Goal: Task Accomplishment & Management: Manage account settings

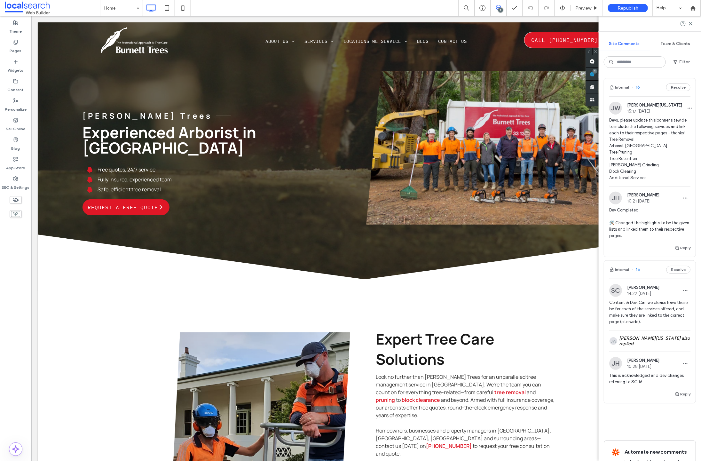
click at [638, 87] on span "16" at bounding box center [635, 87] width 8 height 6
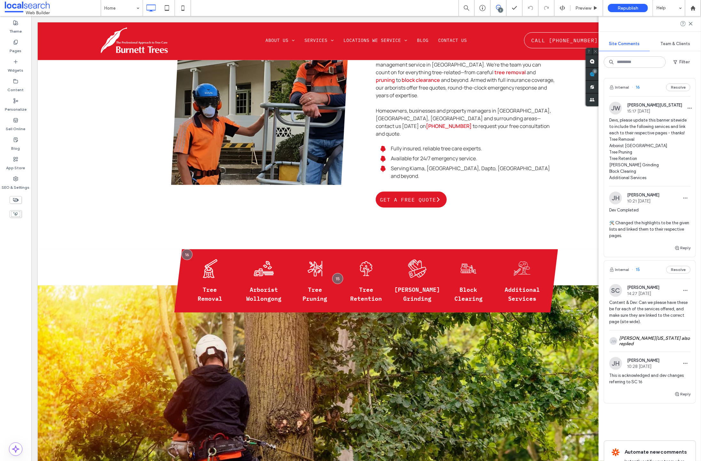
scroll to position [322, 0]
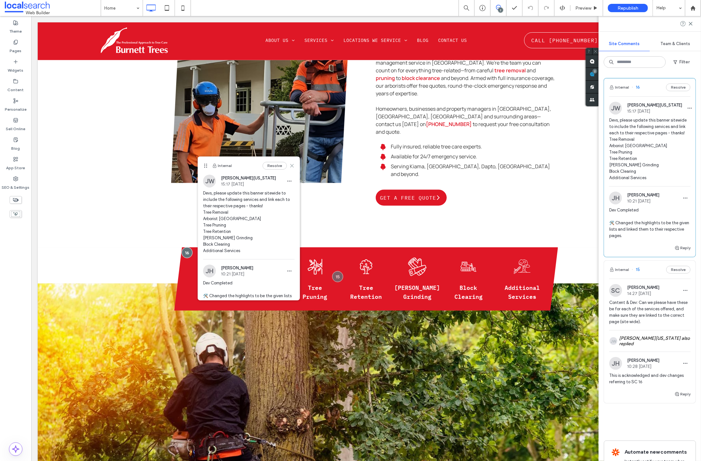
click at [290, 165] on use at bounding box center [291, 165] width 3 height 3
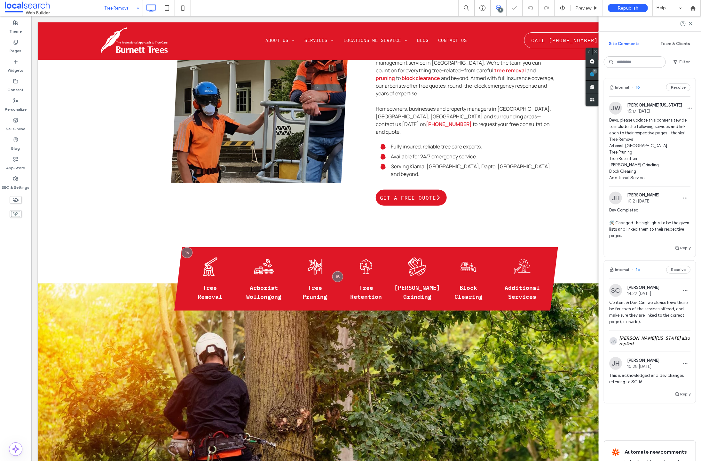
click at [118, 6] on input at bounding box center [120, 8] width 32 height 16
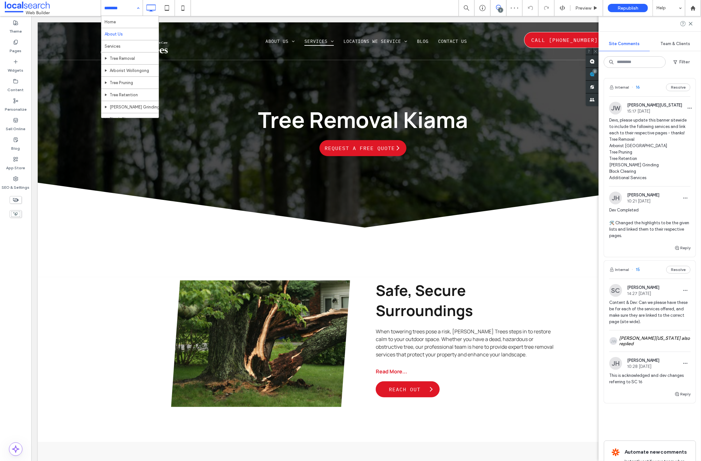
click at [120, 8] on input at bounding box center [120, 8] width 32 height 16
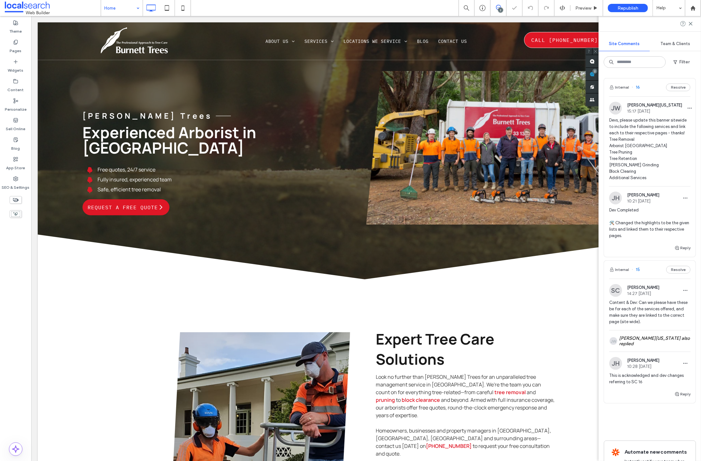
click at [116, 8] on input at bounding box center [120, 8] width 32 height 16
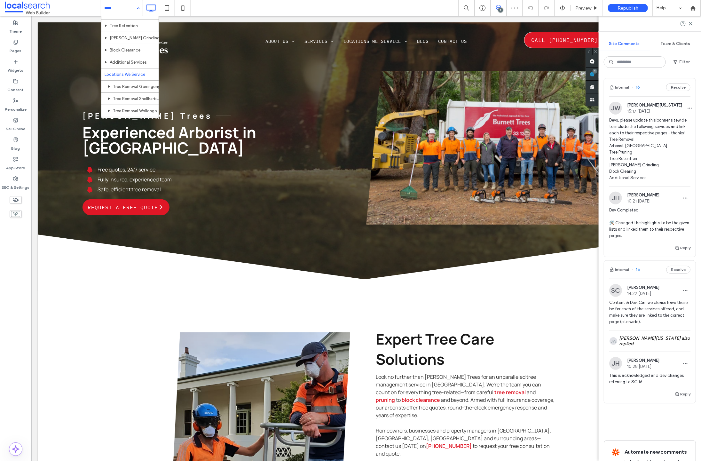
scroll to position [74, 0]
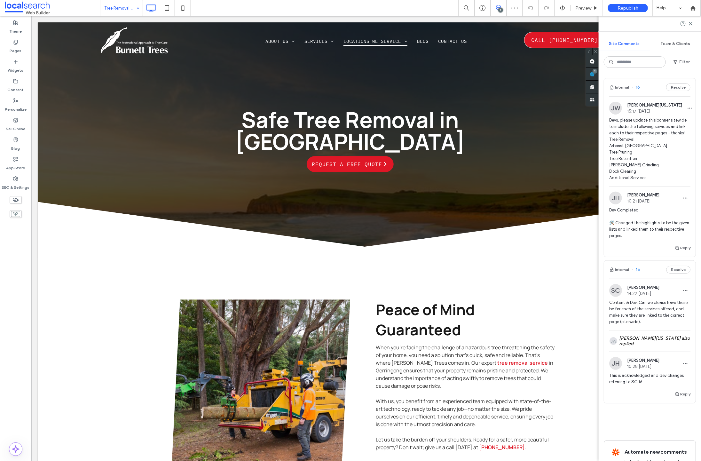
click at [638, 88] on span "16" at bounding box center [635, 87] width 8 height 6
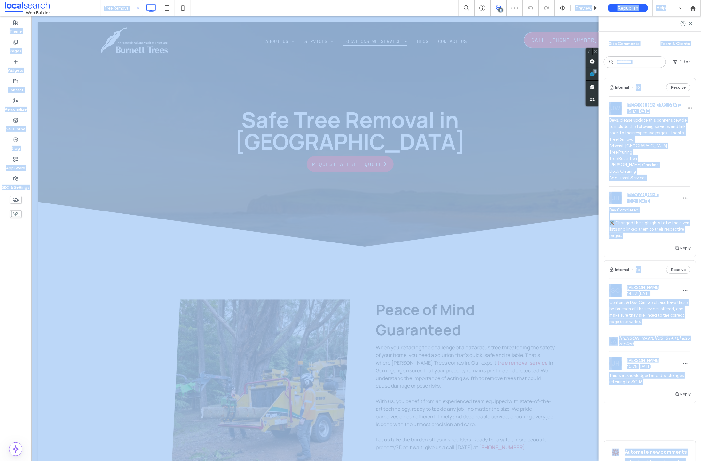
click at [638, 88] on div at bounding box center [350, 230] width 701 height 461
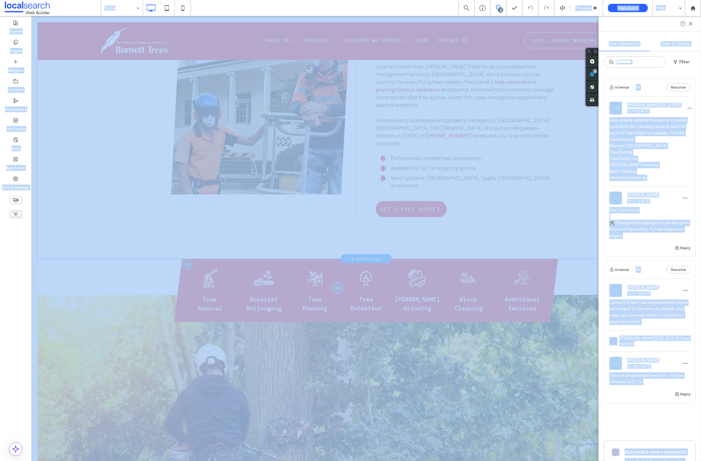
scroll to position [317, 0]
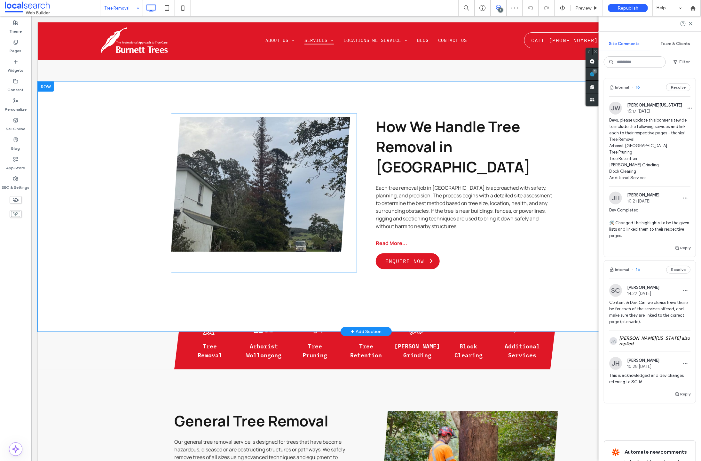
scroll to position [588, 0]
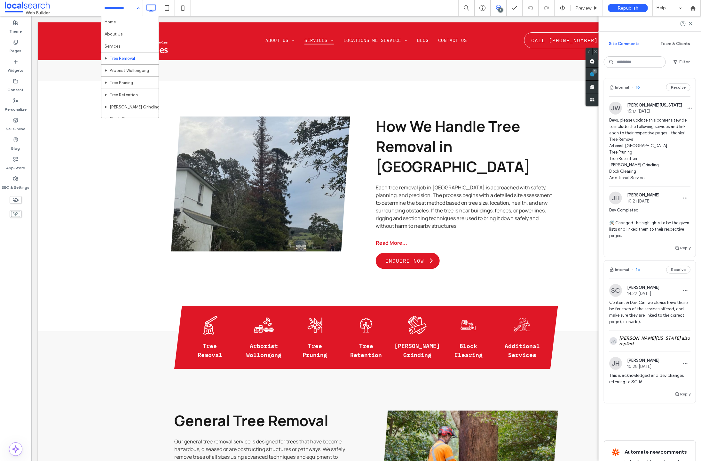
click at [106, 6] on input at bounding box center [120, 8] width 32 height 16
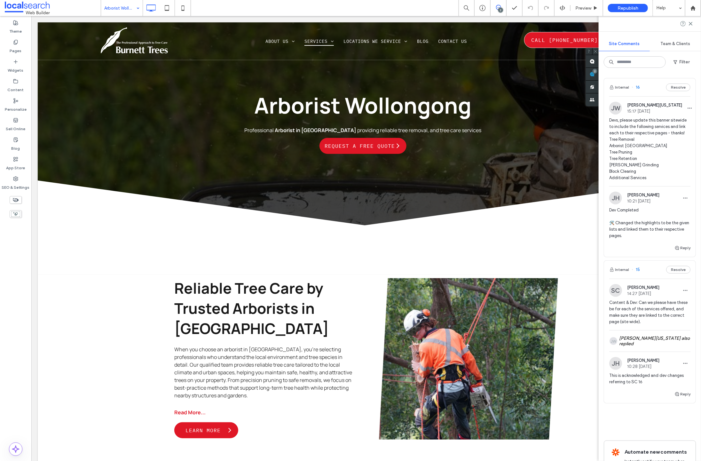
scroll to position [15, 0]
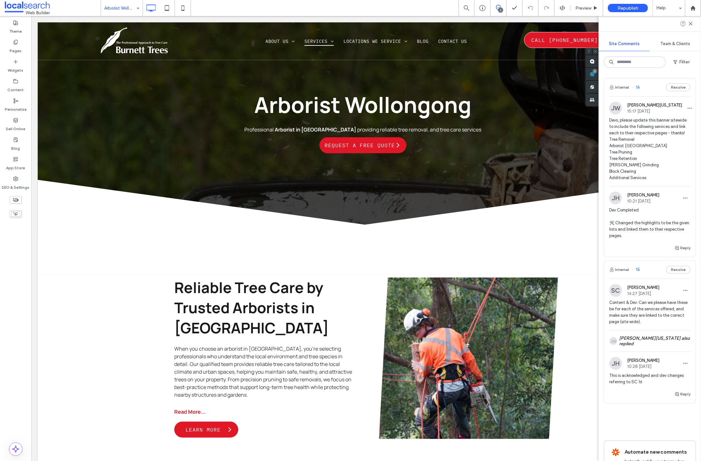
click at [121, 6] on input at bounding box center [120, 8] width 32 height 16
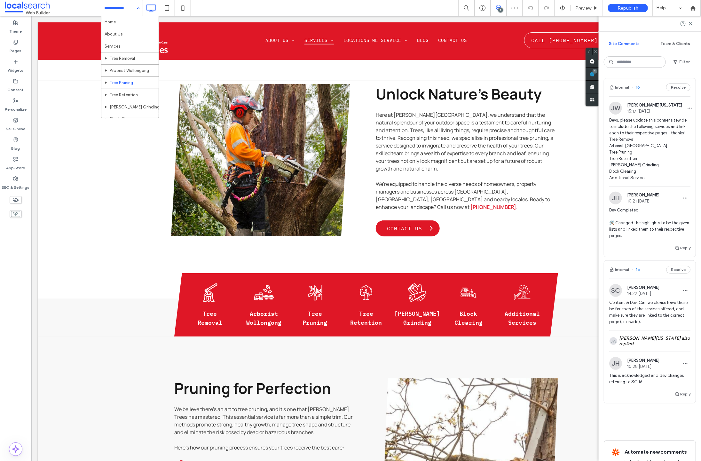
click at [121, 8] on input at bounding box center [120, 8] width 32 height 16
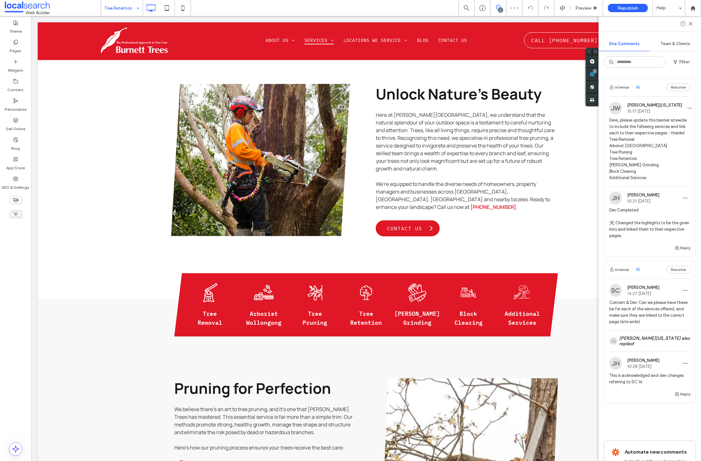
click at [125, 9] on input at bounding box center [120, 8] width 32 height 16
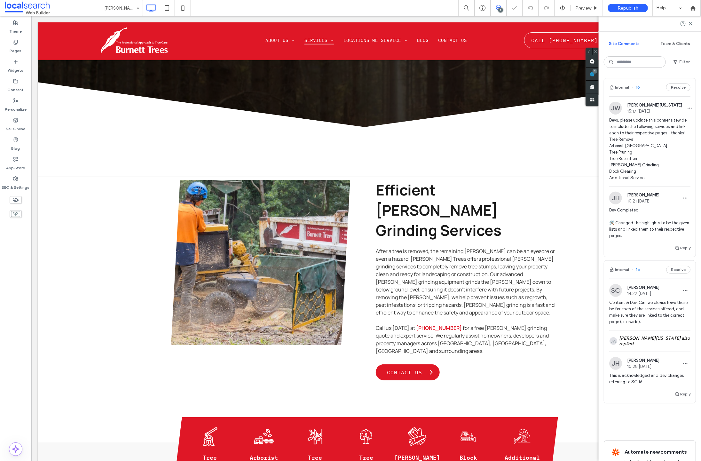
scroll to position [196, 0]
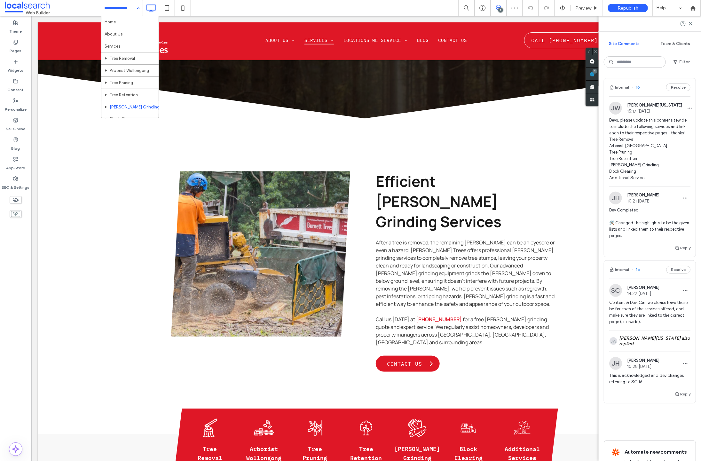
click at [121, 7] on input at bounding box center [120, 8] width 32 height 16
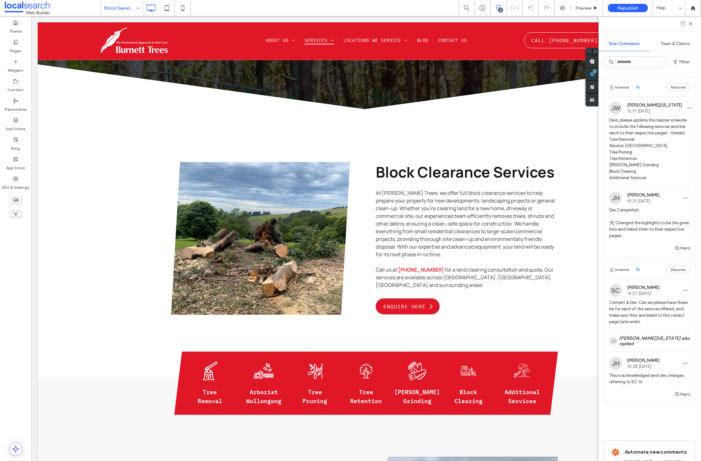
click at [126, 4] on input at bounding box center [120, 8] width 32 height 16
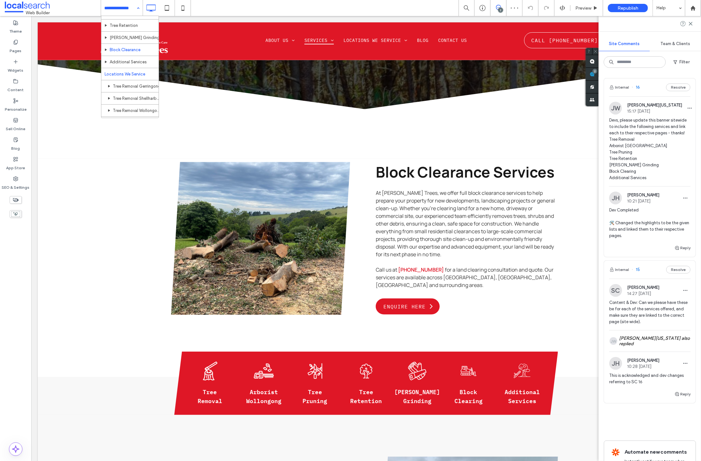
scroll to position [59, 0]
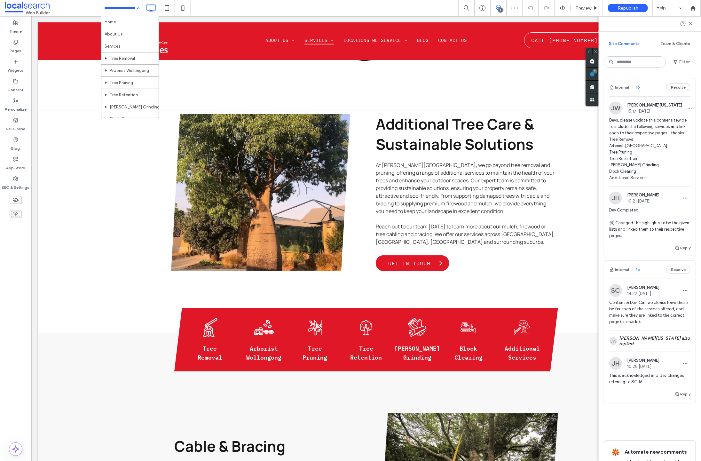
click at [116, 7] on input at bounding box center [120, 8] width 32 height 16
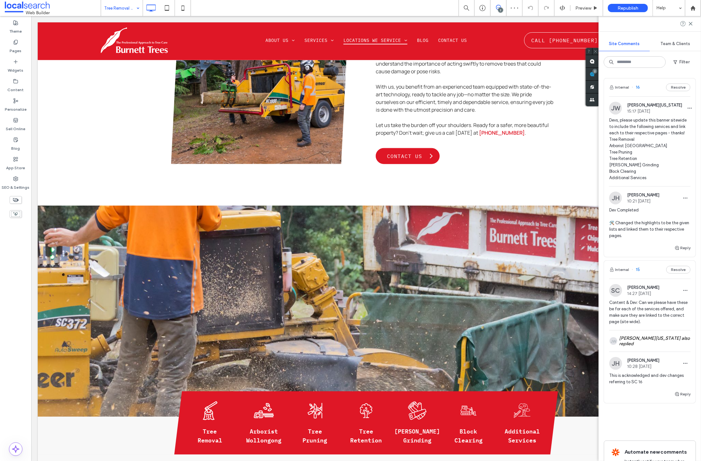
click at [120, 9] on input at bounding box center [120, 8] width 32 height 16
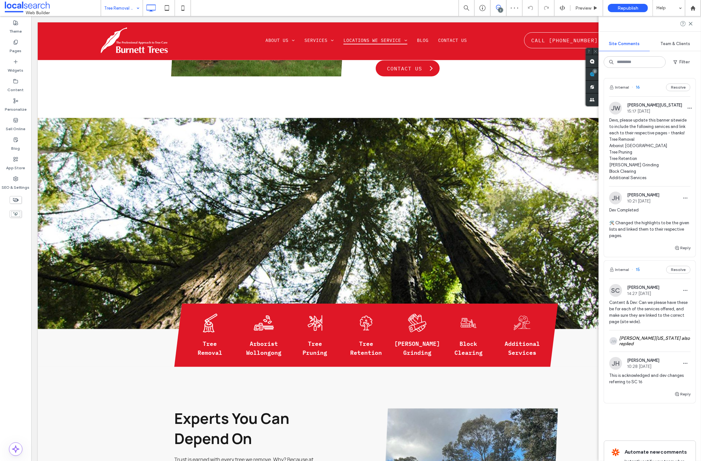
click at [114, 5] on input at bounding box center [120, 8] width 32 height 16
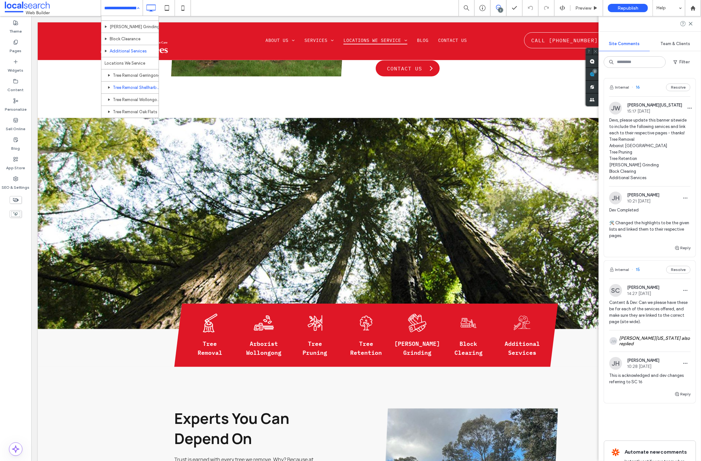
scroll to position [92, 0]
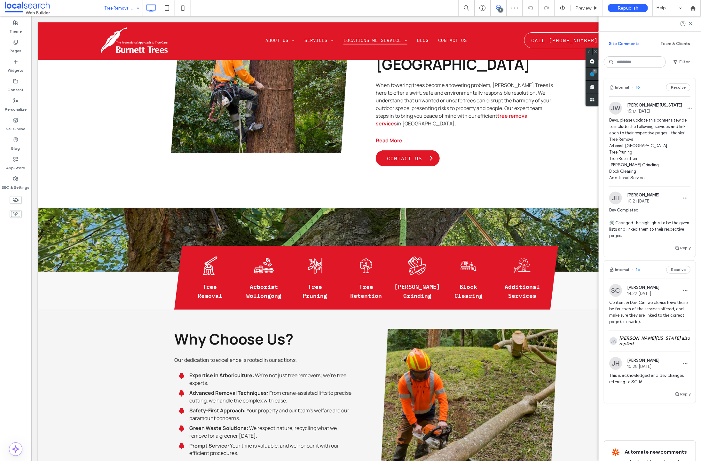
click at [117, 8] on input at bounding box center [120, 8] width 32 height 16
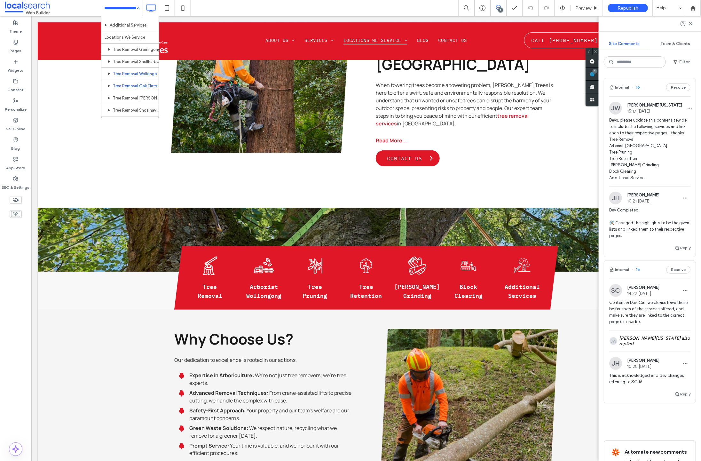
scroll to position [109, 0]
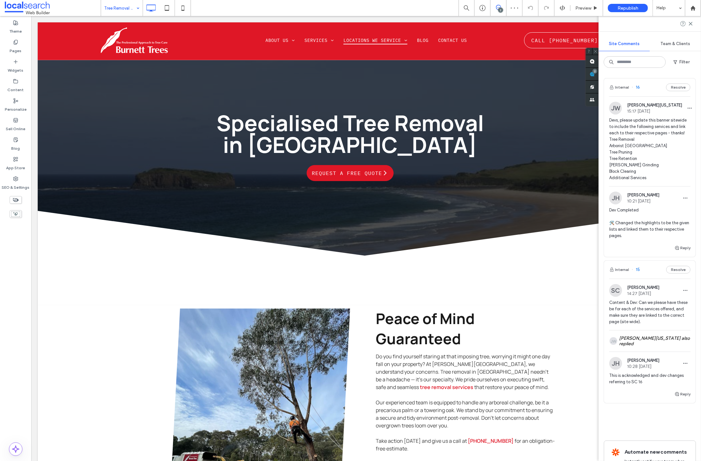
scroll to position [355, 0]
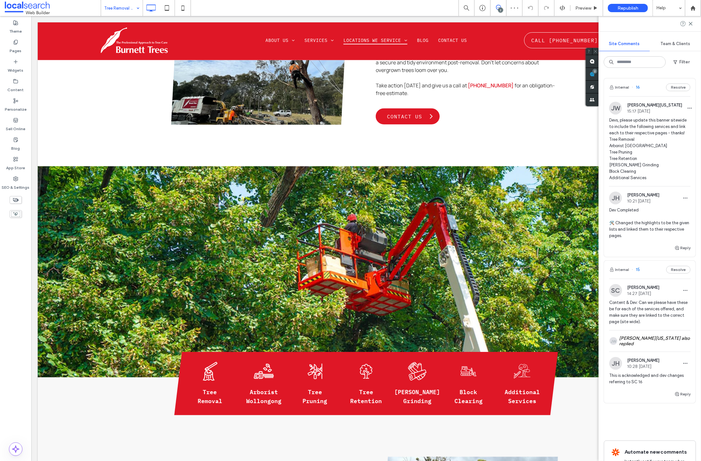
click at [119, 4] on input at bounding box center [120, 8] width 32 height 16
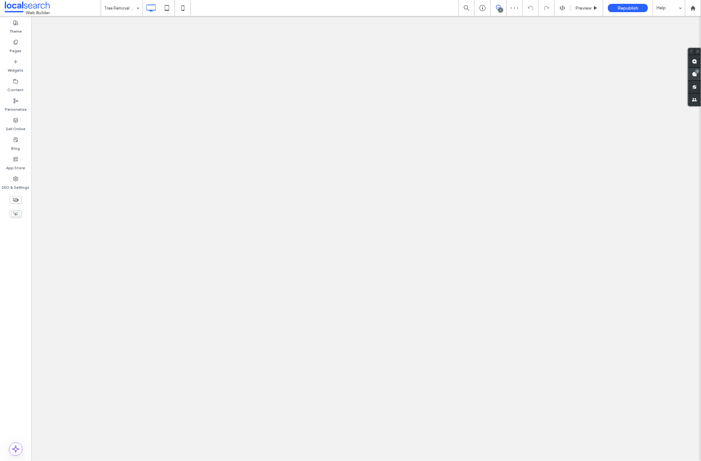
click at [696, 72] on div "2" at bounding box center [694, 74] width 13 height 13
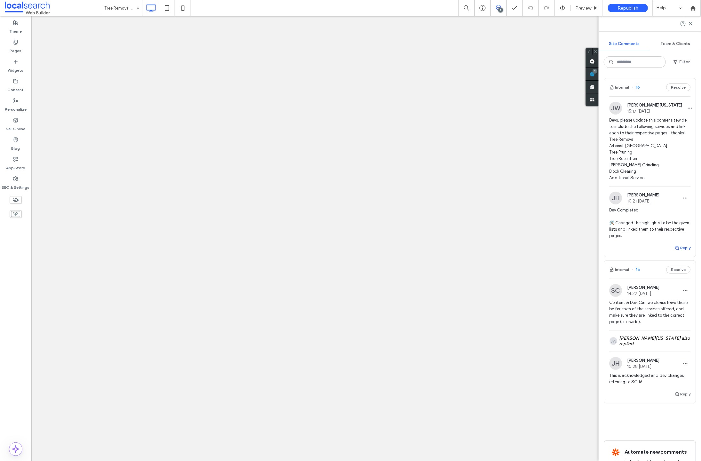
click at [675, 250] on use "button" at bounding box center [677, 248] width 4 height 4
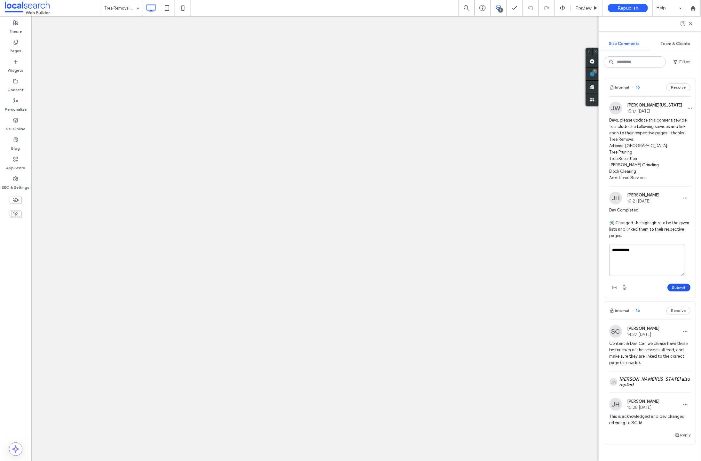
type textarea "**********"
click at [673, 291] on button "Submit" at bounding box center [678, 288] width 23 height 8
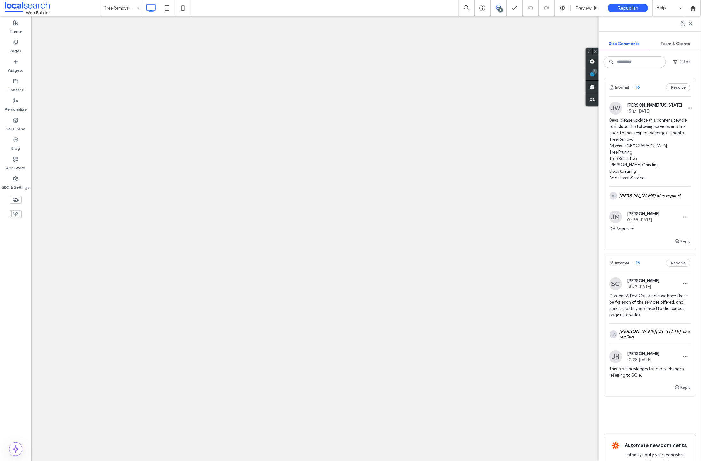
click at [638, 266] on span "15" at bounding box center [635, 263] width 8 height 6
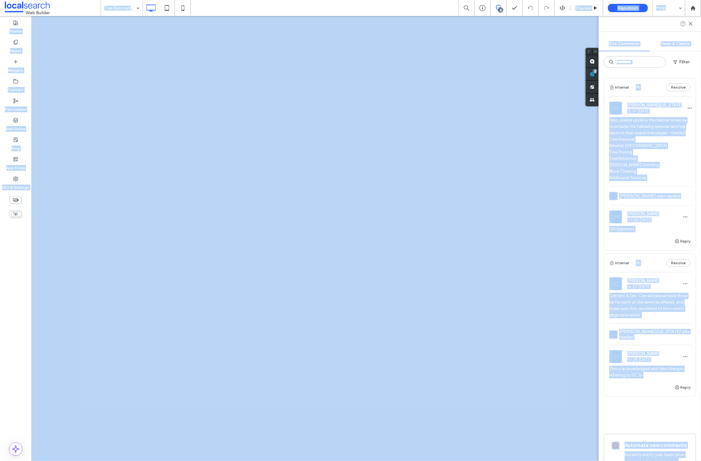
click at [638, 270] on div at bounding box center [350, 230] width 701 height 461
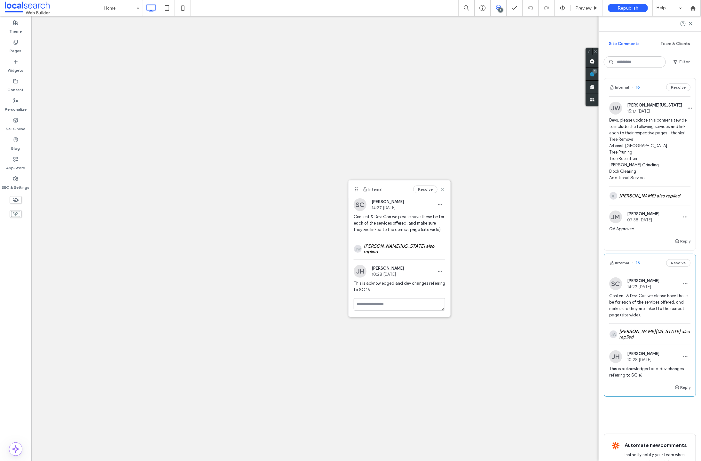
click at [440, 189] on icon at bounding box center [442, 189] width 5 height 5
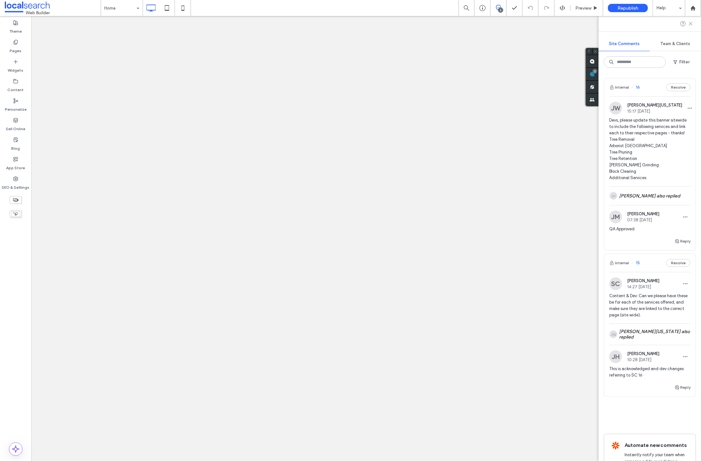
click at [692, 24] on icon at bounding box center [690, 23] width 5 height 5
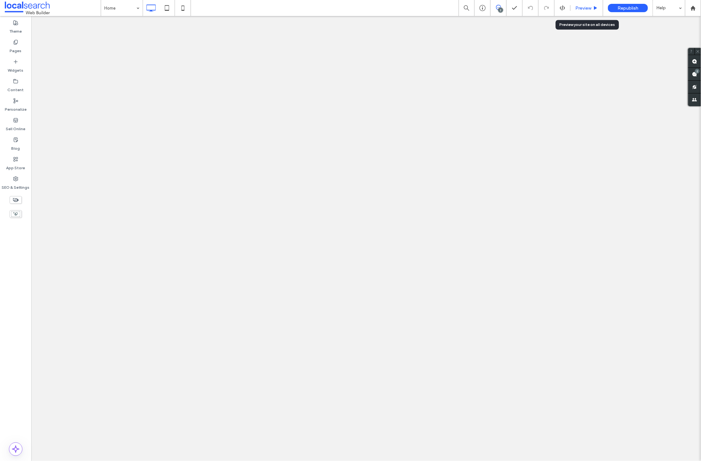
click at [584, 7] on span "Preview" at bounding box center [583, 7] width 16 height 5
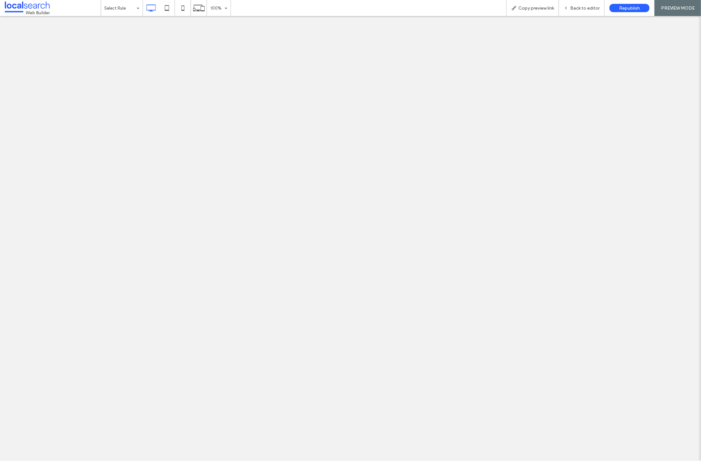
click at [449, 268] on div at bounding box center [350, 230] width 701 height 461
click at [583, 8] on span "Back to editor" at bounding box center [584, 7] width 29 height 5
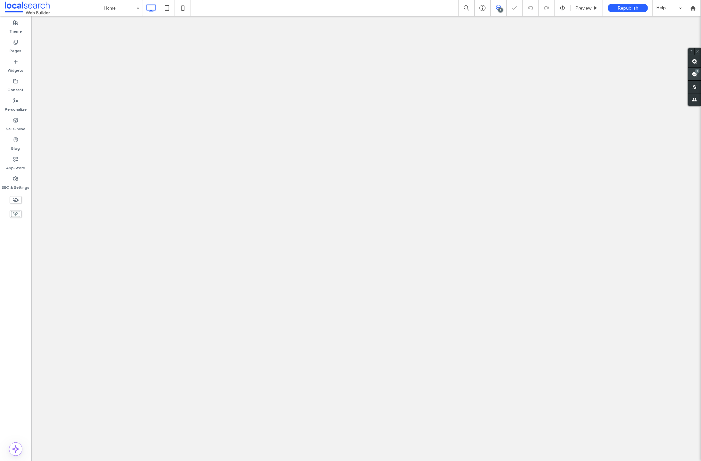
click at [696, 71] on div "2" at bounding box center [697, 71] width 5 height 5
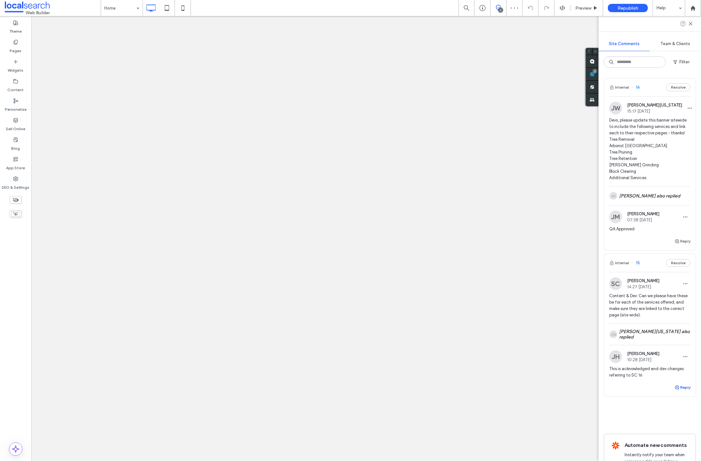
click at [674, 390] on icon "button" at bounding box center [676, 387] width 5 height 5
type textarea "**********"
click at [675, 431] on button "Submit" at bounding box center [678, 427] width 23 height 8
click at [692, 22] on icon at bounding box center [690, 23] width 5 height 5
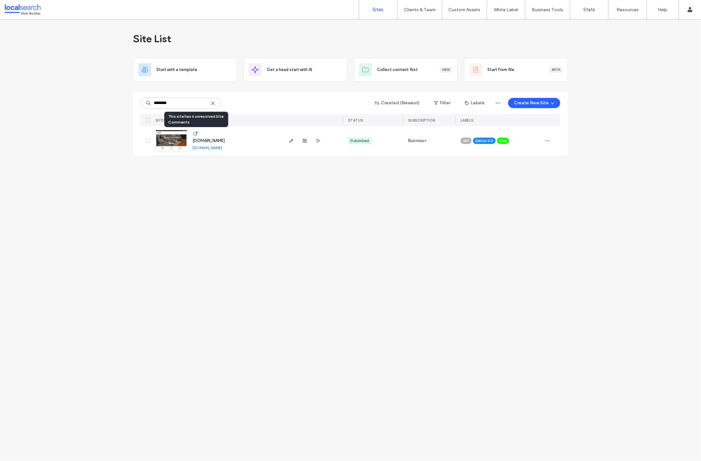
type input "********"
click at [195, 134] on icon at bounding box center [194, 133] width 5 height 5
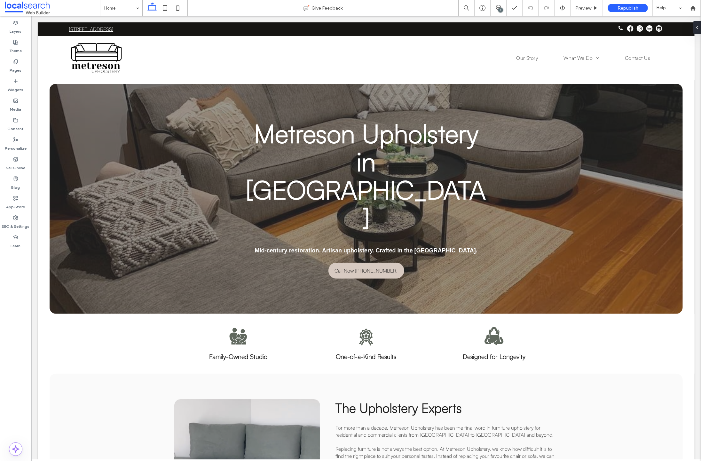
click at [500, 9] on div "6" at bounding box center [500, 10] width 5 height 5
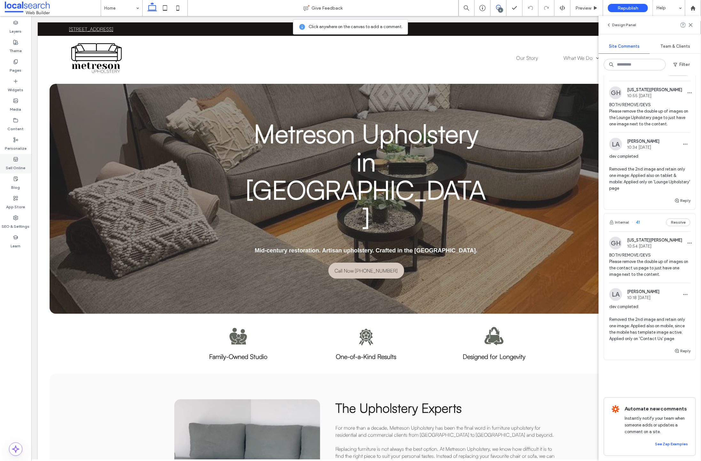
scroll to position [598, 0]
click at [638, 219] on span "41" at bounding box center [635, 222] width 8 height 6
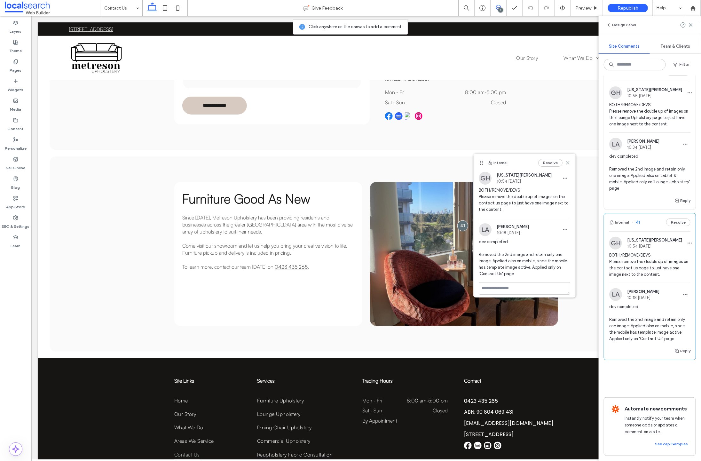
click at [566, 162] on use at bounding box center [567, 162] width 3 height 3
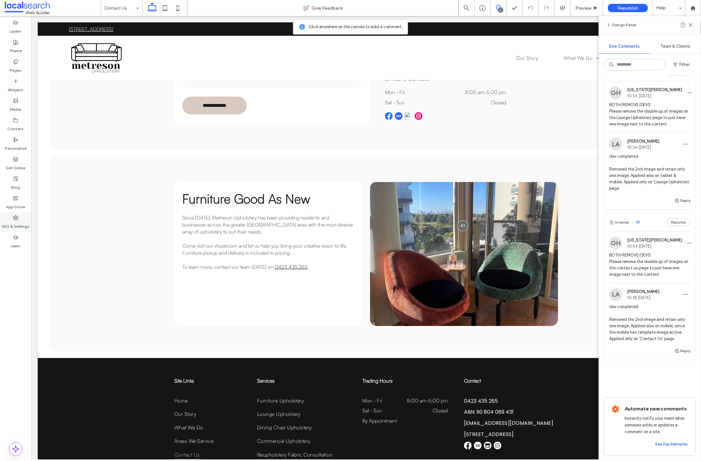
click at [16, 215] on use at bounding box center [15, 217] width 4 height 4
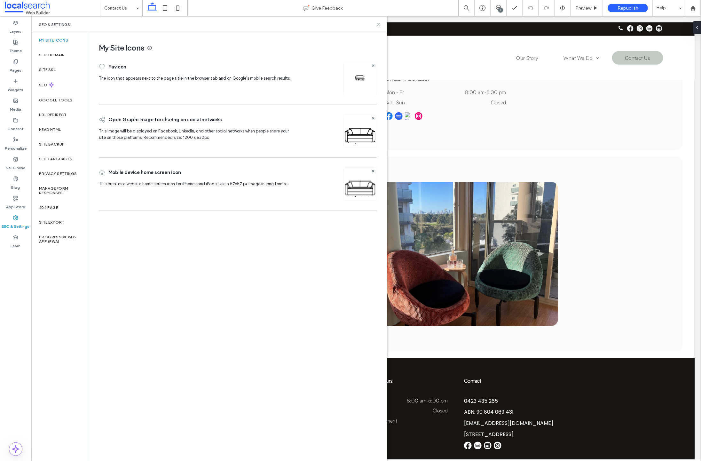
drag, startPoint x: 378, startPoint y: 22, endPoint x: 347, endPoint y: 6, distance: 35.0
click at [378, 22] on icon at bounding box center [378, 24] width 5 height 5
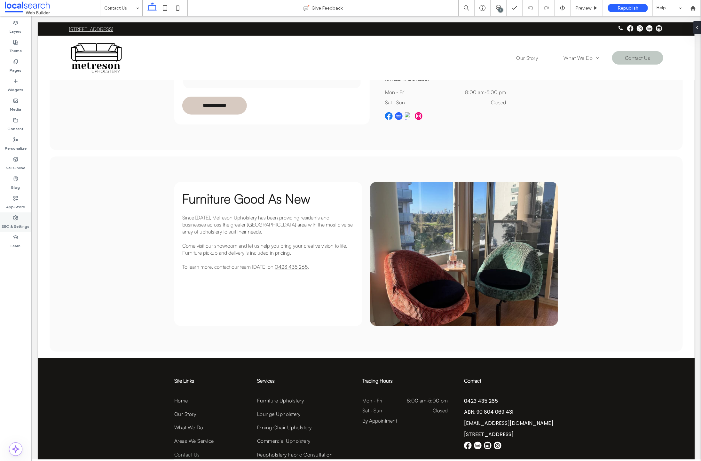
click at [17, 217] on icon at bounding box center [15, 217] width 5 height 5
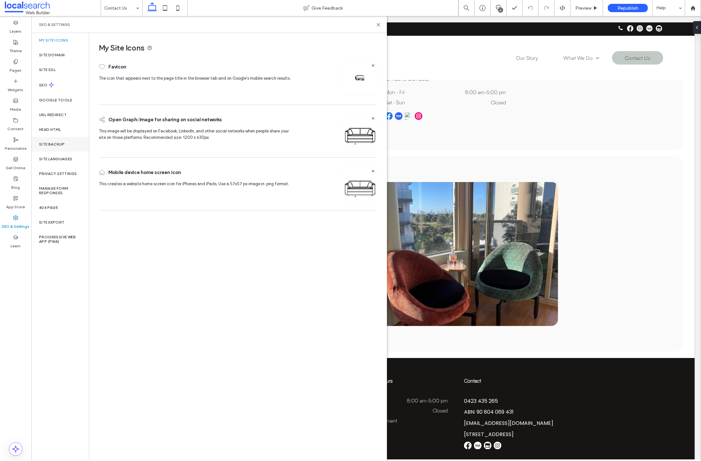
click at [60, 142] on label "Site Backup" at bounding box center [52, 144] width 26 height 4
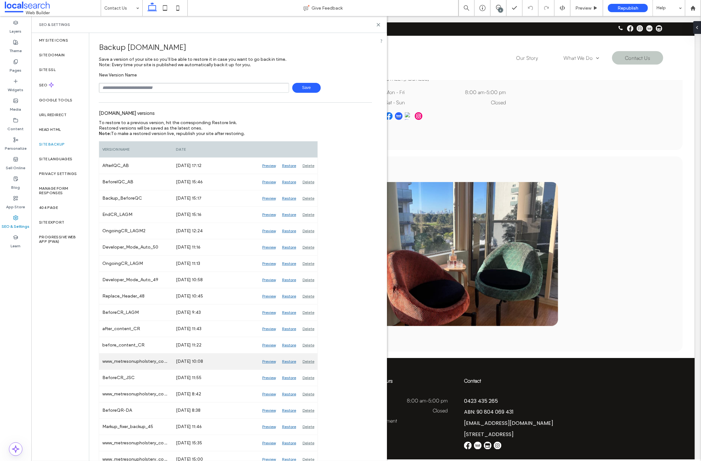
click at [270, 362] on div "Preview" at bounding box center [269, 361] width 20 height 16
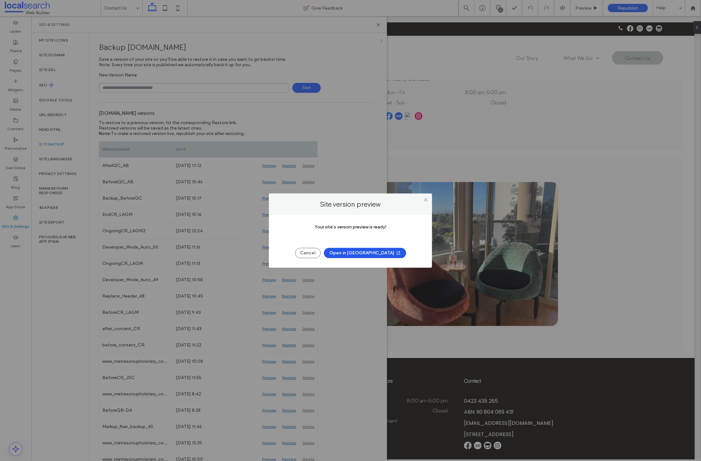
click at [366, 254] on button "Open in New Tab" at bounding box center [365, 253] width 82 height 10
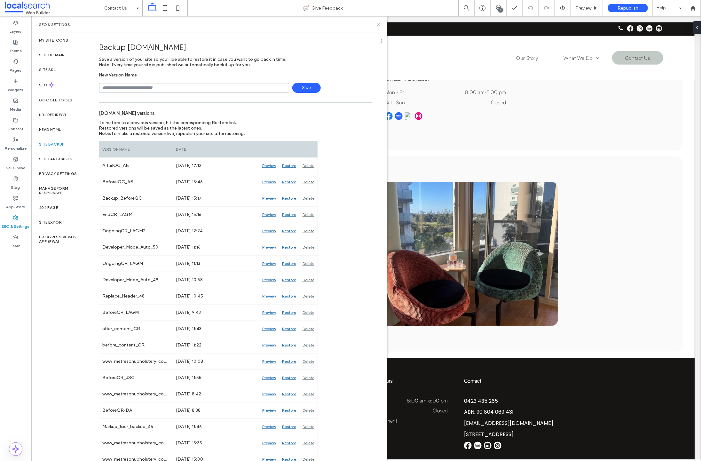
click at [378, 24] on use at bounding box center [378, 24] width 3 height 3
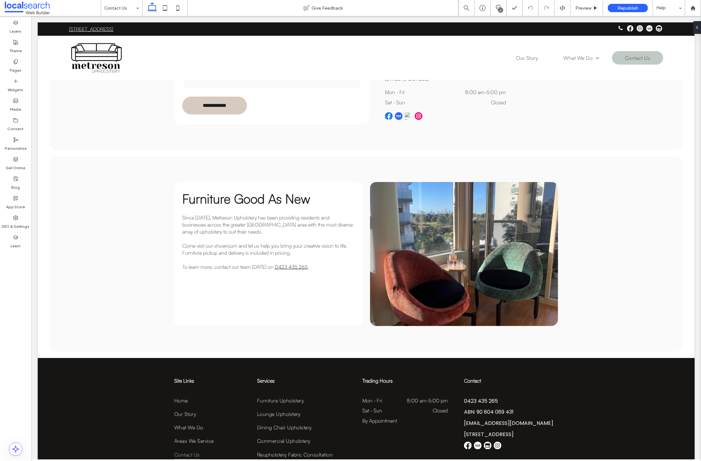
click at [500, 9] on div "6" at bounding box center [500, 10] width 5 height 5
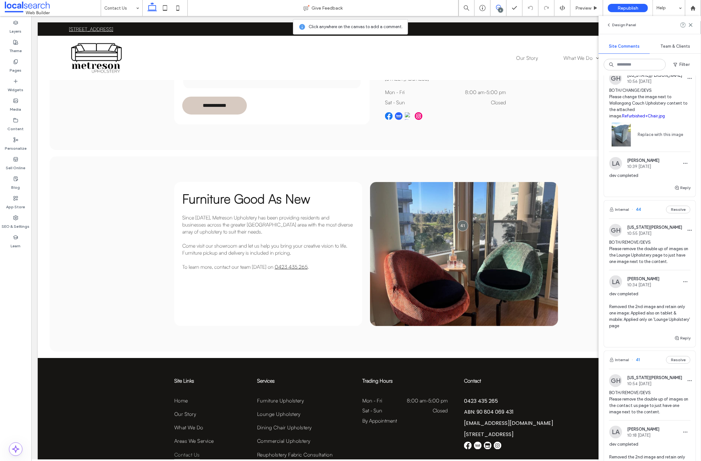
scroll to position [579, 0]
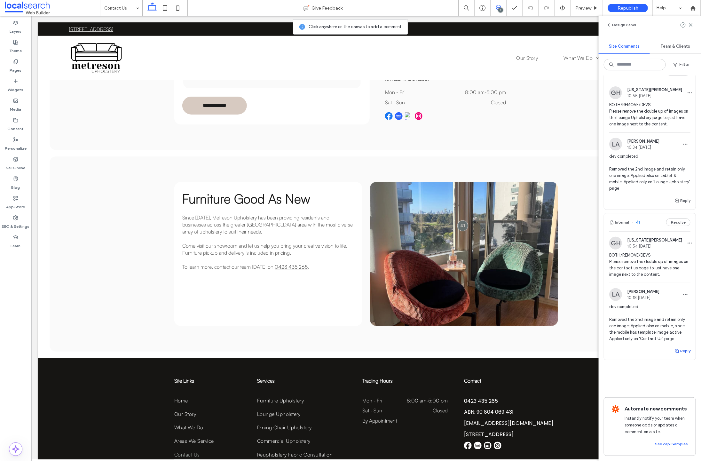
click at [675, 353] on use "button" at bounding box center [677, 351] width 4 height 4
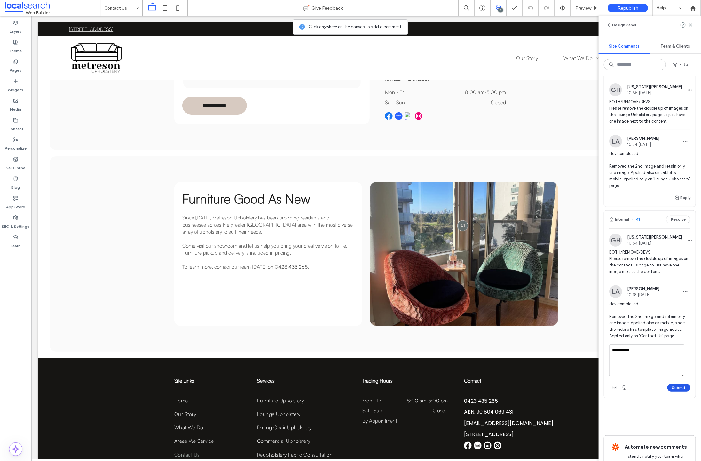
type textarea "**********"
click at [669, 391] on button "Submit" at bounding box center [678, 388] width 23 height 8
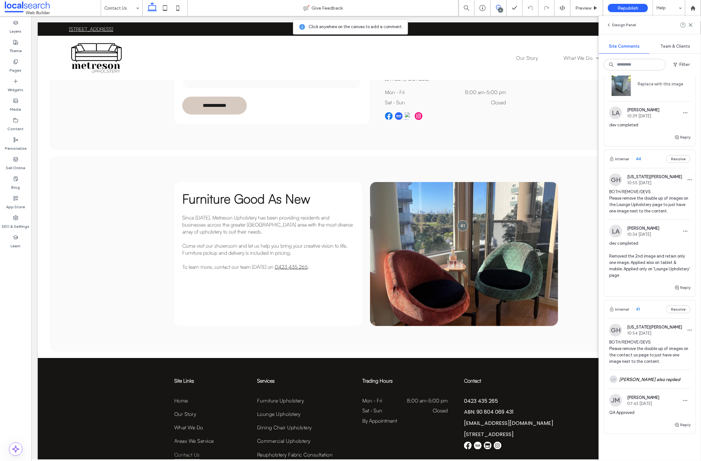
scroll to position [468, 0]
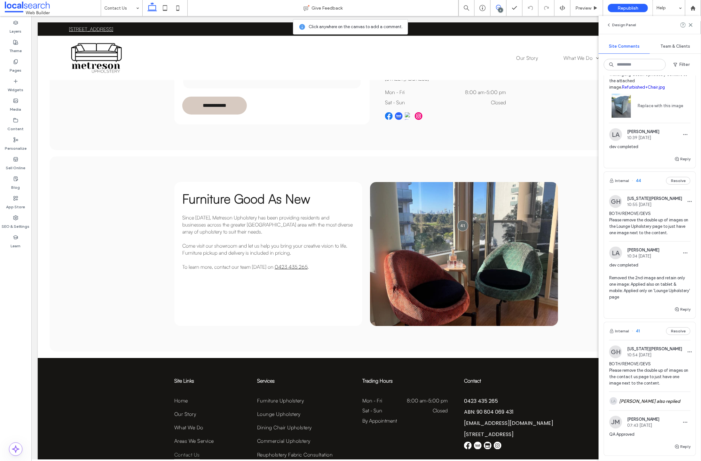
click at [638, 184] on span "44" at bounding box center [635, 180] width 9 height 6
click at [638, 187] on div at bounding box center [350, 230] width 701 height 461
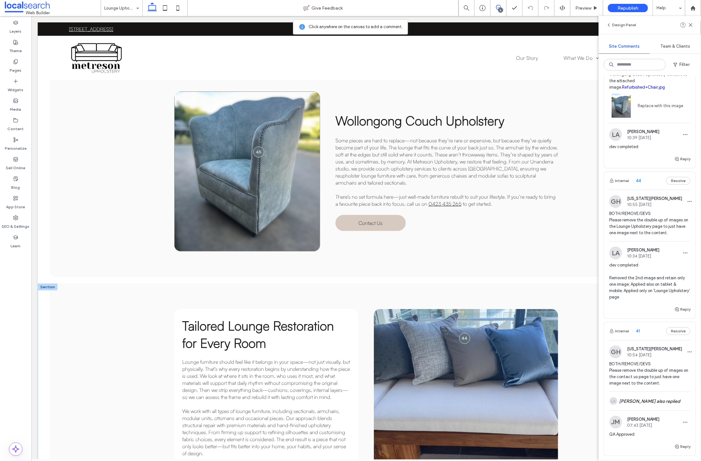
scroll to position [221, 0]
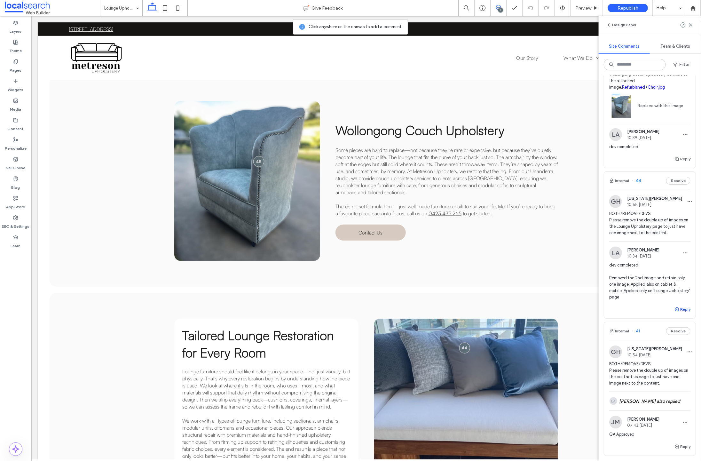
click at [674, 312] on icon "button" at bounding box center [676, 309] width 5 height 5
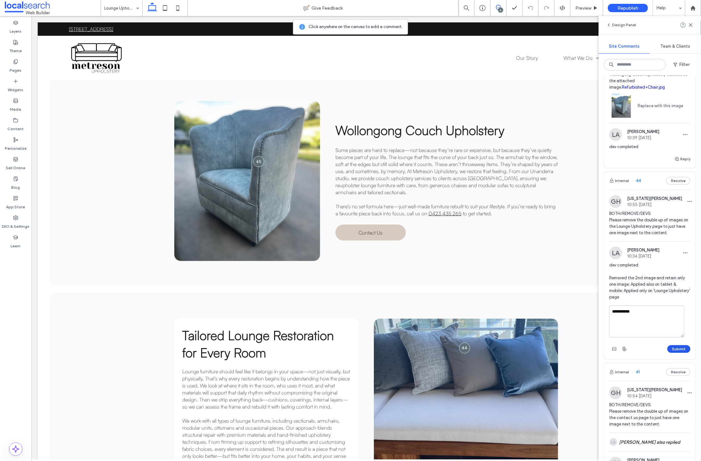
type textarea "**********"
click at [673, 353] on button "Submit" at bounding box center [678, 349] width 23 height 8
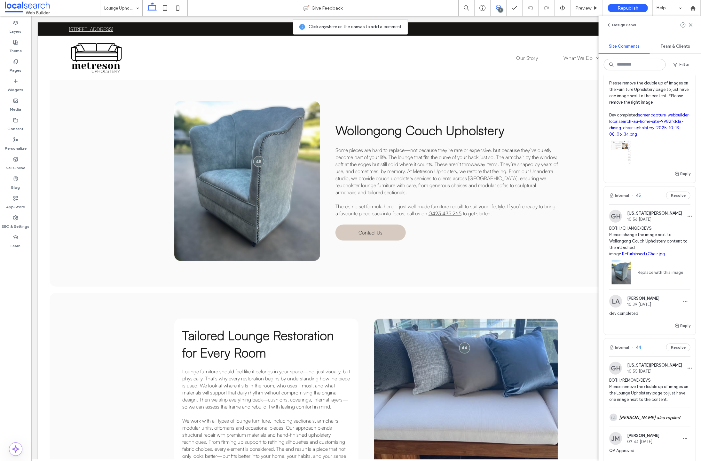
scroll to position [285, 0]
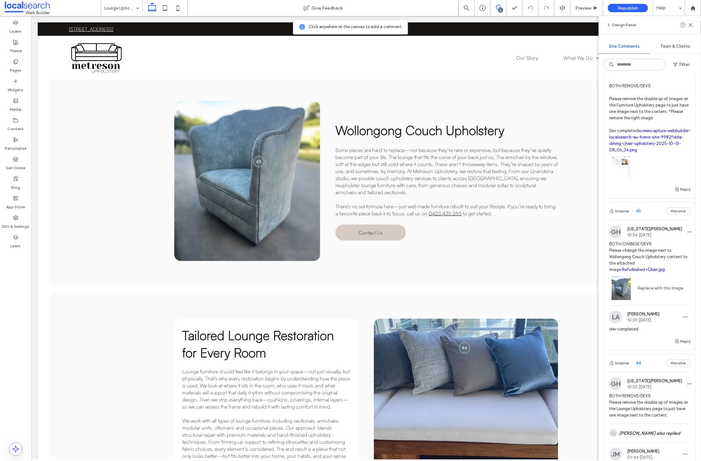
click at [638, 214] on span "45" at bounding box center [635, 211] width 9 height 6
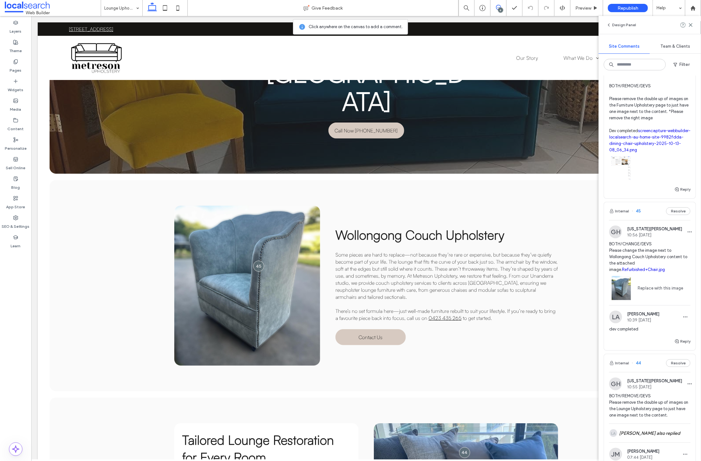
scroll to position [92, 0]
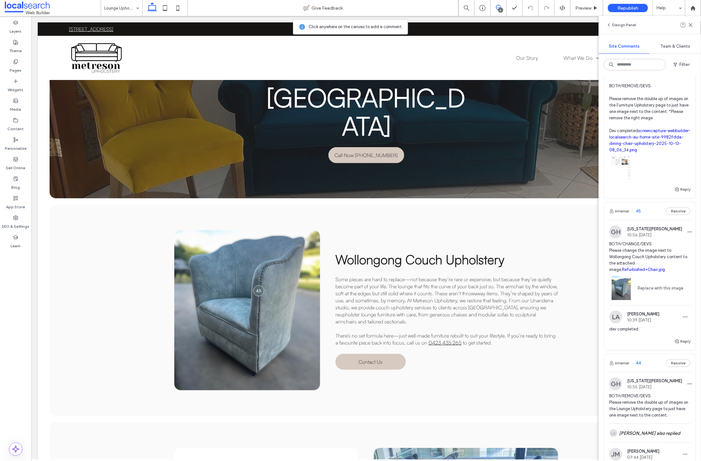
click at [640, 214] on span "45" at bounding box center [635, 211] width 9 height 6
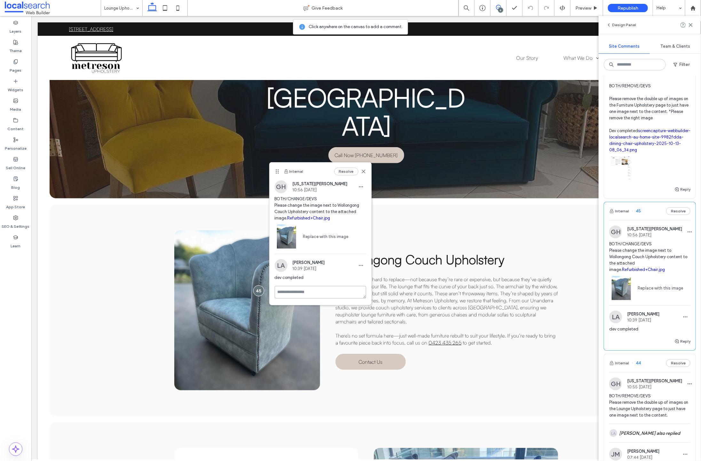
click at [289, 298] on textarea at bounding box center [320, 292] width 91 height 12
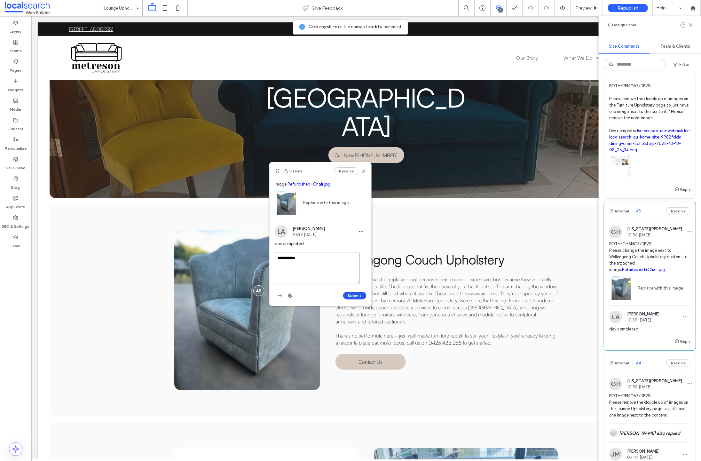
type textarea "**********"
click at [355, 296] on button "Submit" at bounding box center [354, 296] width 23 height 8
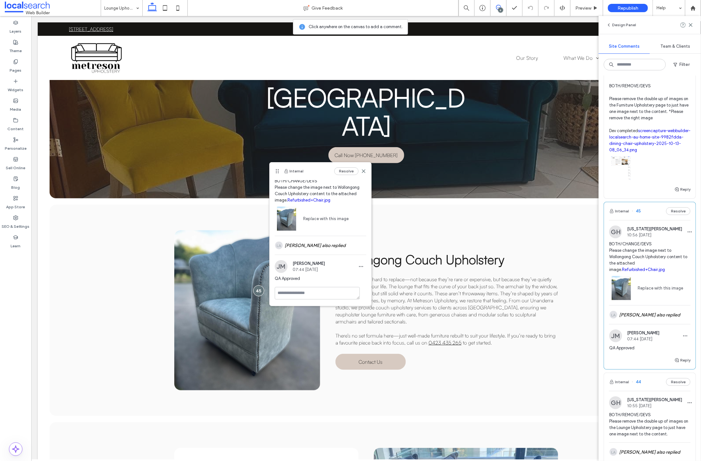
scroll to position [27, 0]
click at [361, 171] on icon at bounding box center [363, 170] width 5 height 5
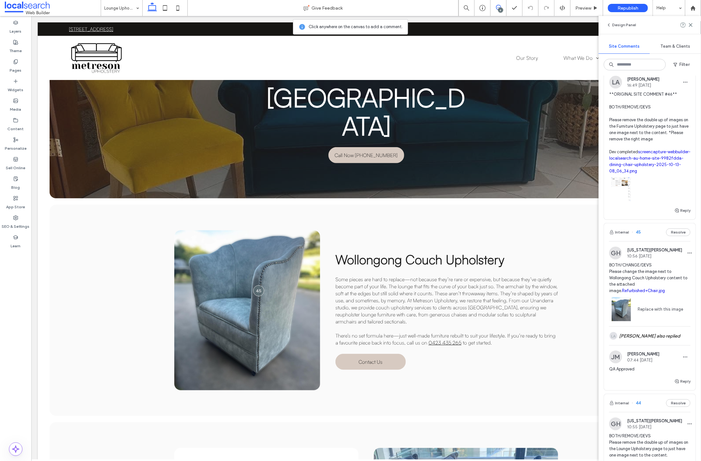
scroll to position [189, 0]
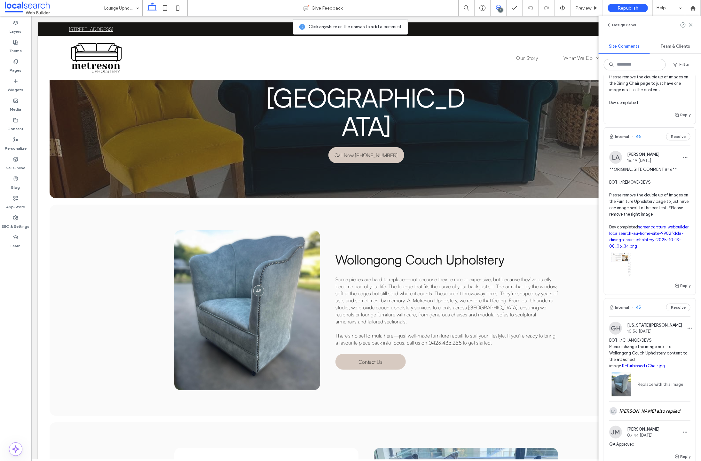
click at [638, 135] on span "46" at bounding box center [635, 136] width 9 height 6
click at [638, 136] on div "Furniture Upholstery Give Feedback 6 Preview Republish Help Design Panel Site C…" at bounding box center [350, 230] width 701 height 461
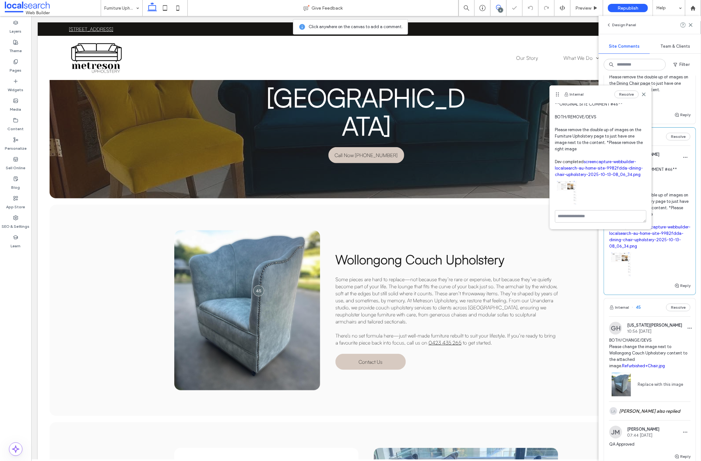
scroll to position [24, 0]
click at [564, 217] on textarea at bounding box center [600, 216] width 91 height 12
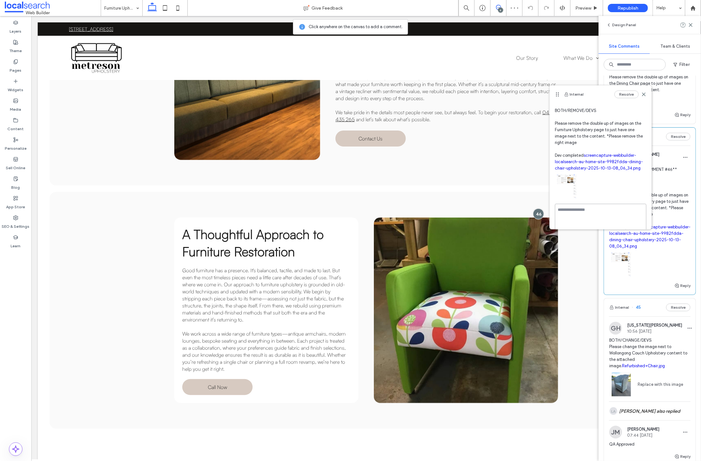
scroll to position [0, 0]
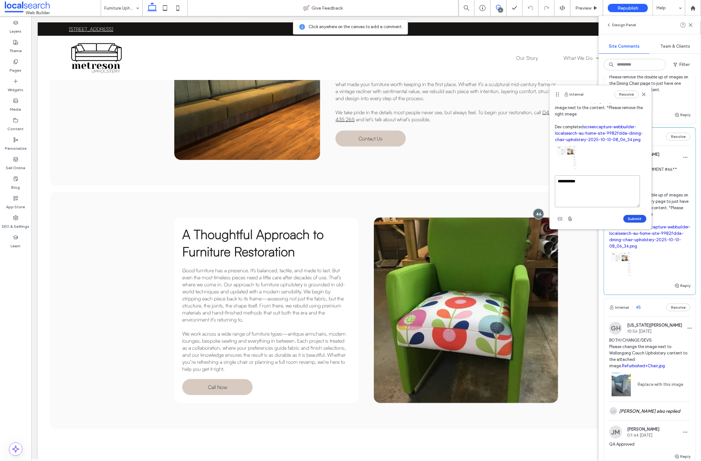
type textarea "**********"
click at [623, 218] on button "Submit" at bounding box center [634, 219] width 23 height 8
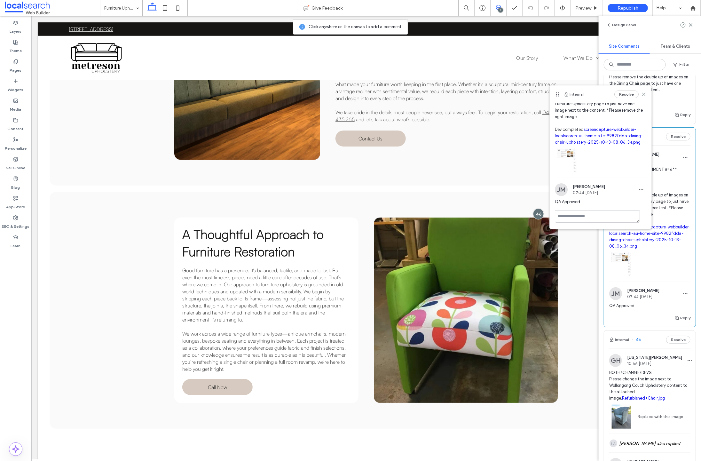
click at [641, 94] on icon at bounding box center [643, 94] width 5 height 5
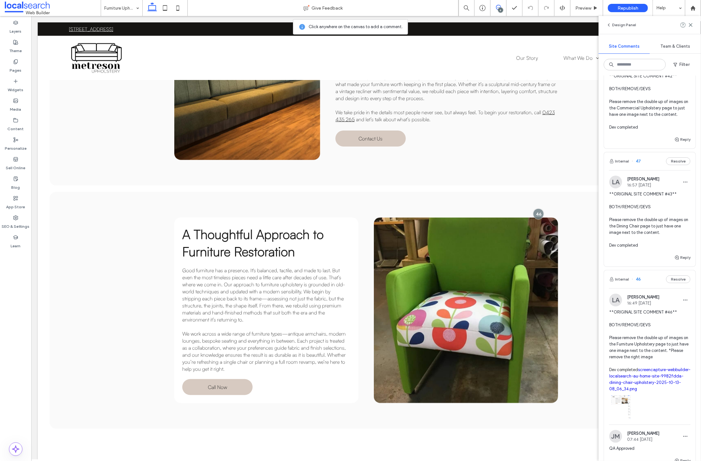
scroll to position [30, 0]
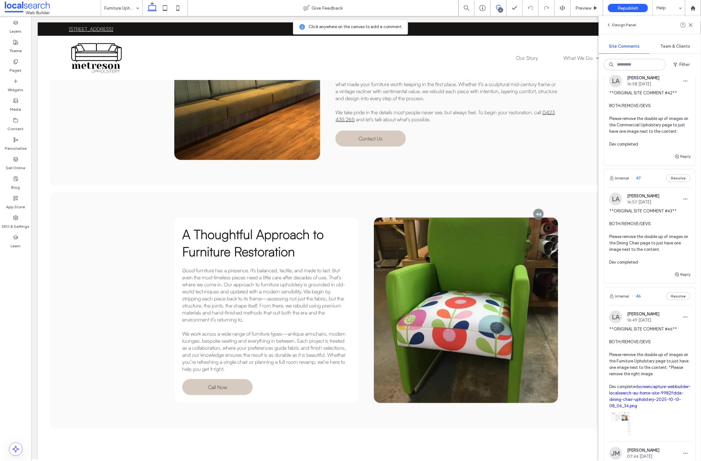
click at [638, 177] on span "47" at bounding box center [635, 178] width 9 height 6
click at [638, 178] on div "Dining Chair Upholstery Give Feedback 6 Preview Republish Help Design Panel Sit…" at bounding box center [350, 230] width 701 height 461
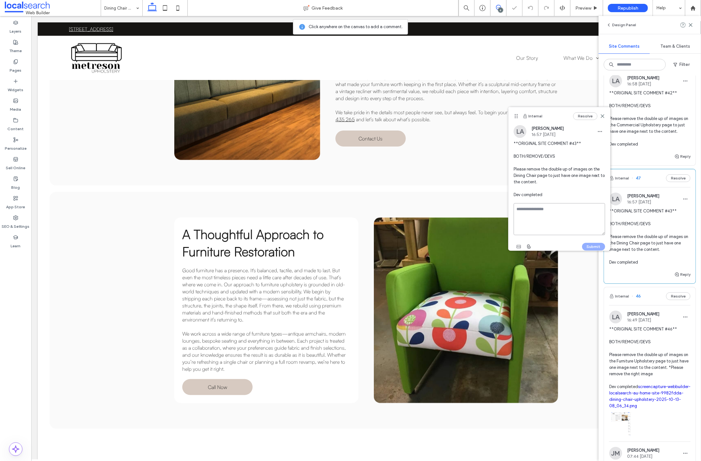
click at [532, 215] on textarea at bounding box center [558, 219] width 91 height 32
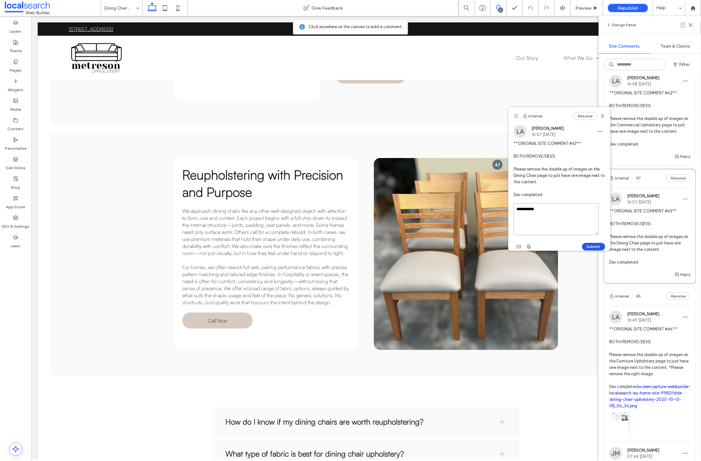
type textarea "**********"
click at [585, 243] on button "Submit" at bounding box center [593, 247] width 23 height 8
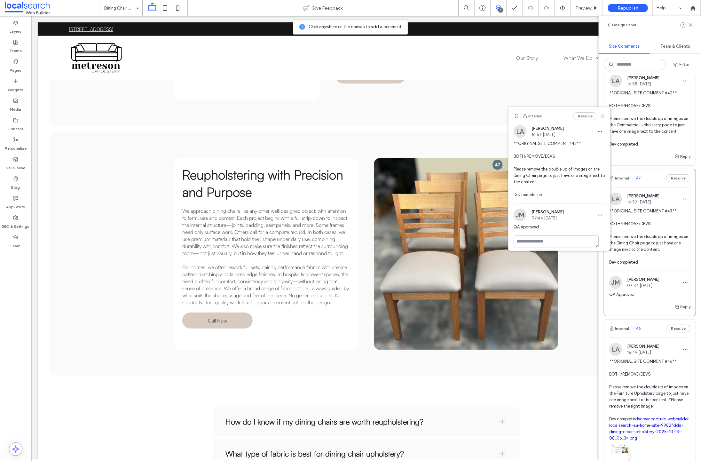
click at [600, 115] on icon at bounding box center [602, 115] width 5 height 5
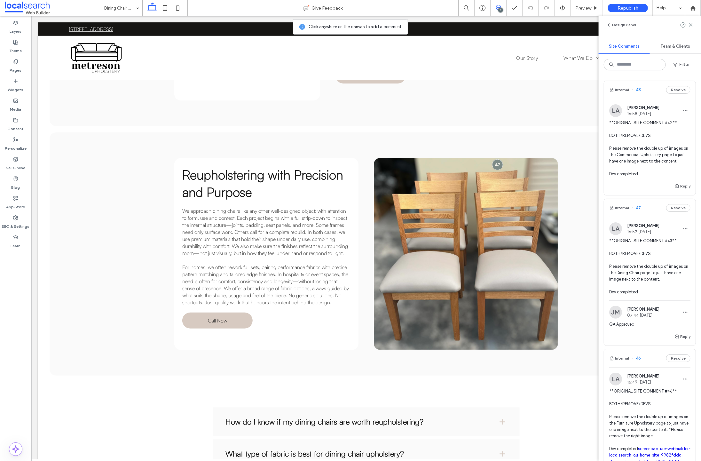
click at [639, 89] on span "48" at bounding box center [635, 90] width 9 height 6
click at [638, 89] on div "Commercial Upholstery Give Feedback 6 Preview Republish Help Design Panel Site …" at bounding box center [350, 230] width 701 height 461
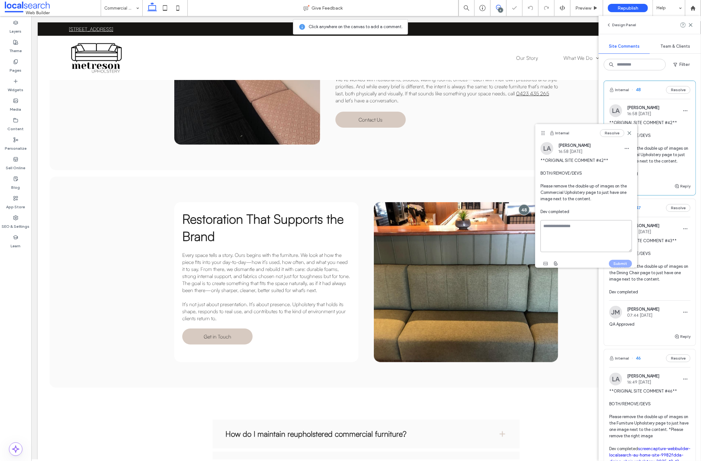
click at [551, 228] on textarea at bounding box center [585, 236] width 91 height 32
type textarea "**********"
click at [612, 257] on button "Submit" at bounding box center [620, 257] width 23 height 8
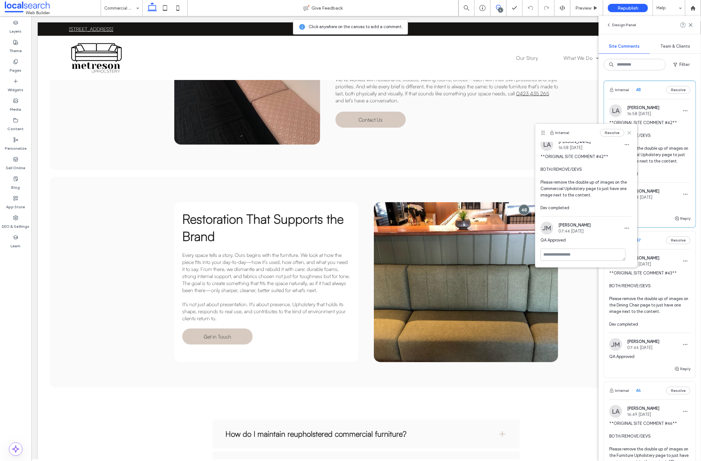
click at [627, 132] on icon at bounding box center [629, 132] width 5 height 5
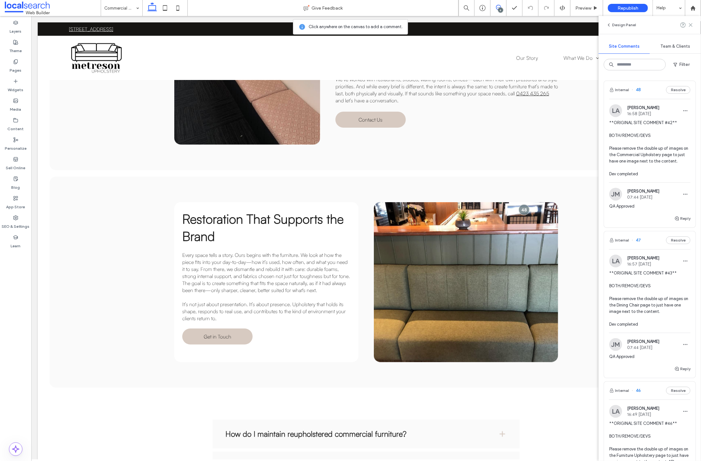
click at [691, 25] on icon at bounding box center [690, 24] width 5 height 5
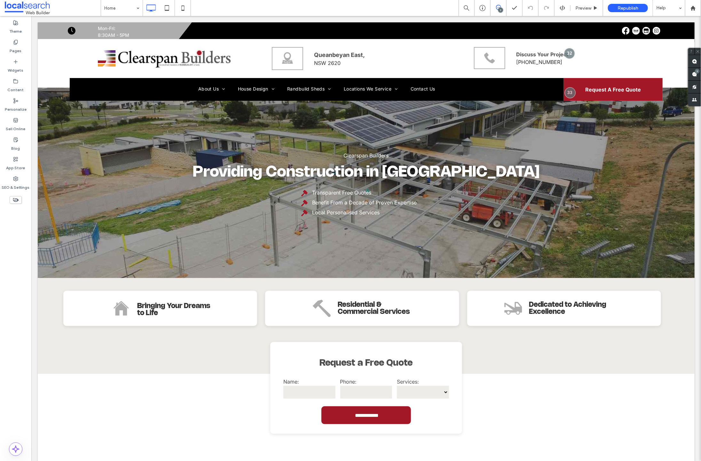
click at [500, 8] on div "7" at bounding box center [500, 10] width 5 height 5
click at [694, 72] on div "7" at bounding box center [694, 74] width 13 height 13
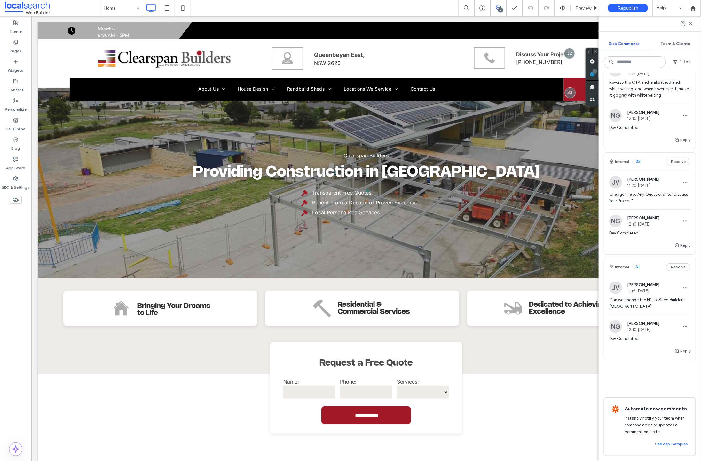
scroll to position [521, 0]
click at [637, 264] on span "31" at bounding box center [635, 267] width 8 height 6
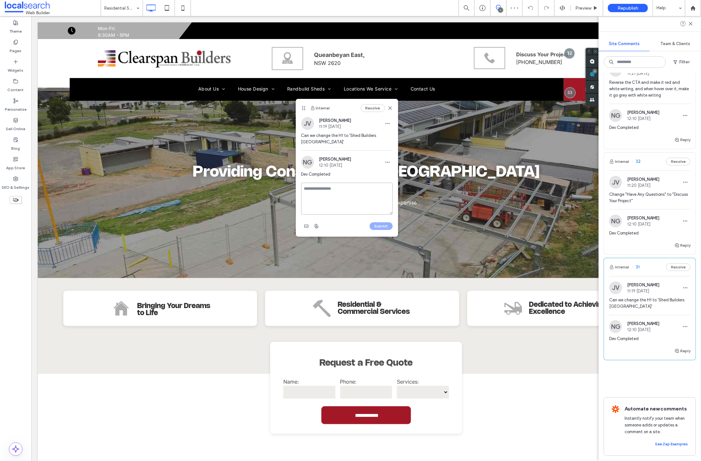
click at [322, 188] on textarea at bounding box center [346, 199] width 91 height 32
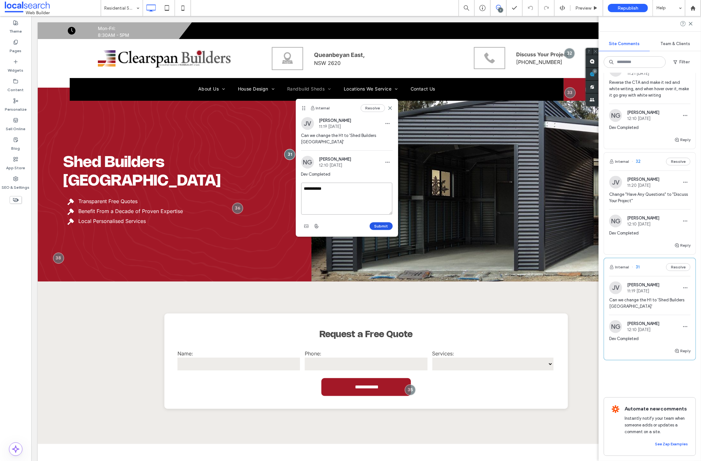
type textarea "**********"
click at [383, 224] on button "Submit" at bounding box center [381, 226] width 23 height 8
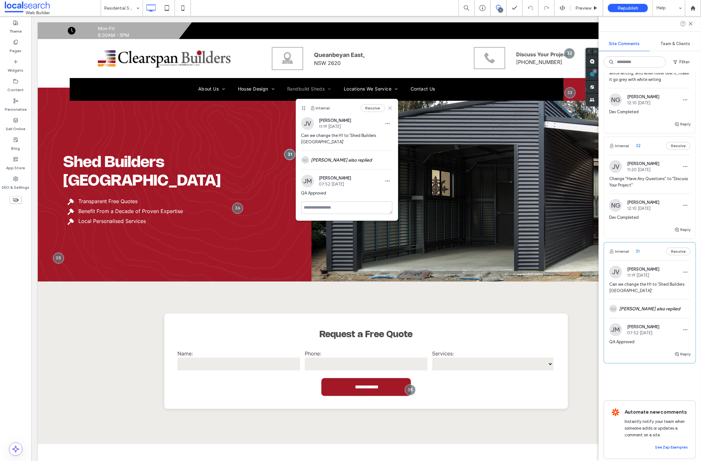
click at [389, 107] on use at bounding box center [389, 107] width 3 height 3
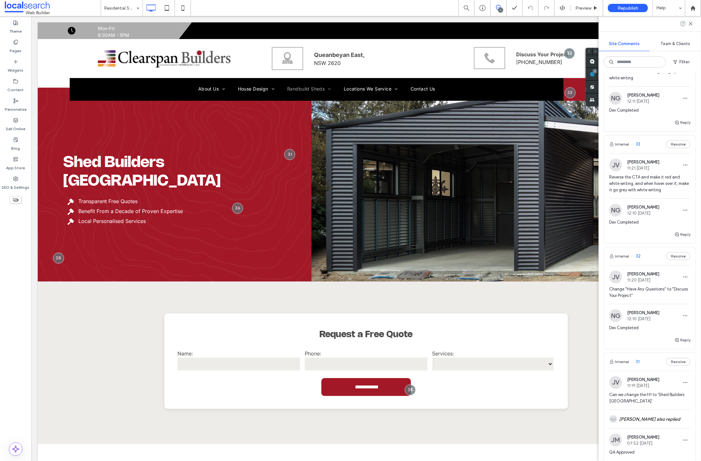
scroll to position [385, 0]
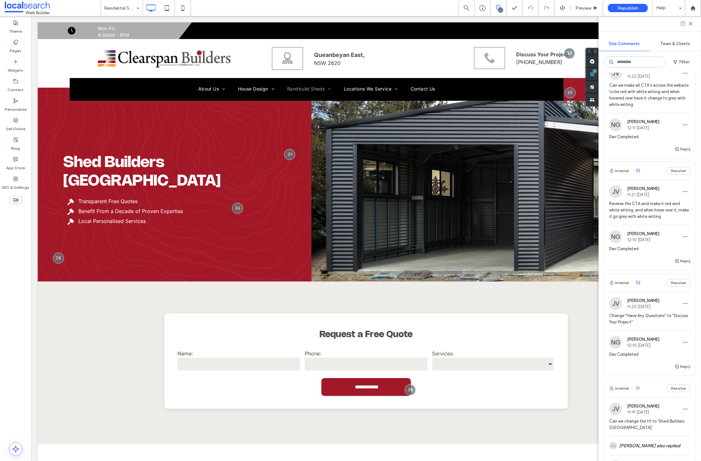
click at [637, 286] on span "32" at bounding box center [635, 282] width 9 height 6
click at [638, 286] on span "32" at bounding box center [635, 282] width 9 height 6
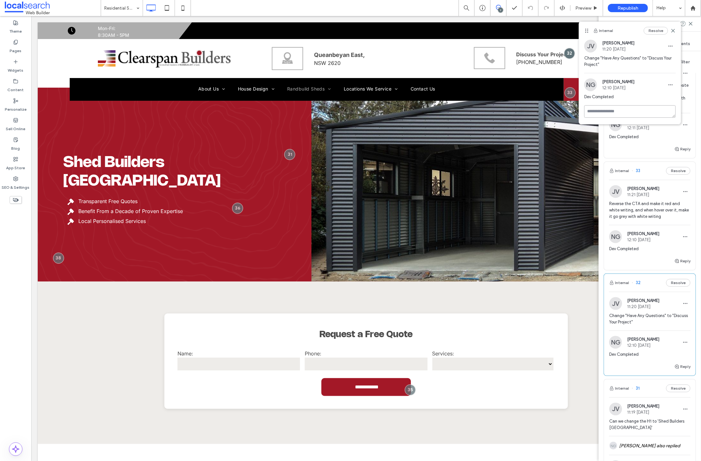
click at [593, 111] on textarea at bounding box center [629, 111] width 91 height 12
type textarea "**********"
click at [661, 147] on button "Submit" at bounding box center [663, 149] width 23 height 8
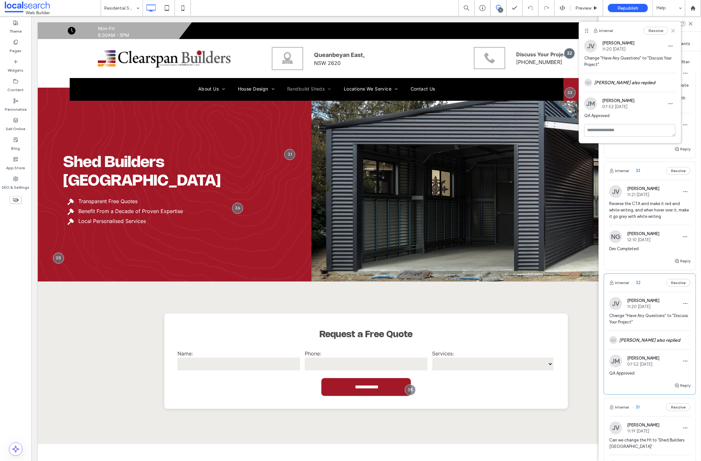
click at [674, 28] on icon at bounding box center [672, 30] width 5 height 5
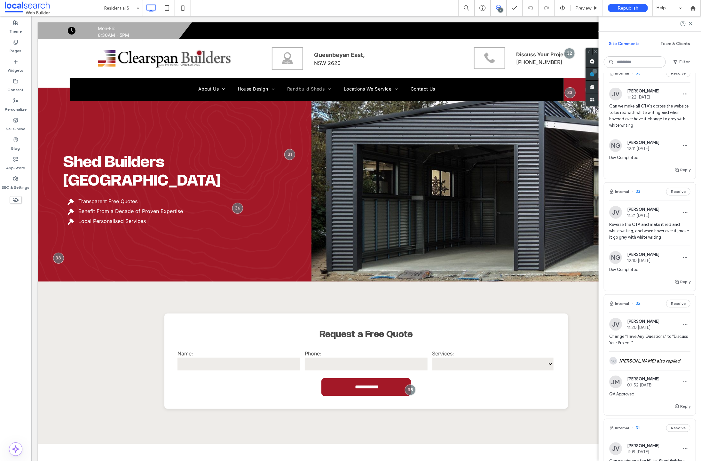
scroll to position [359, 0]
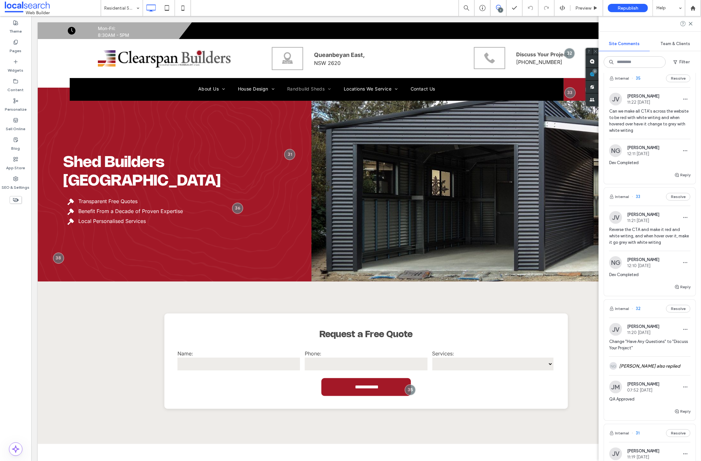
click at [638, 200] on span "33" at bounding box center [635, 196] width 9 height 6
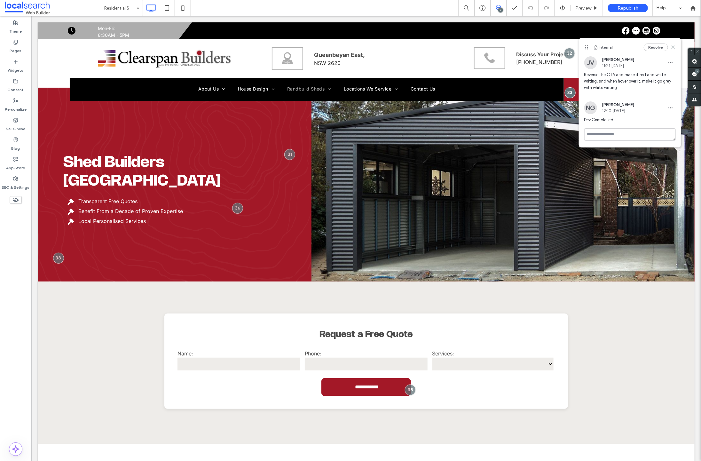
drag, startPoint x: 673, startPoint y: 46, endPoint x: 624, endPoint y: 126, distance: 93.1
click at [673, 46] on icon at bounding box center [672, 47] width 5 height 5
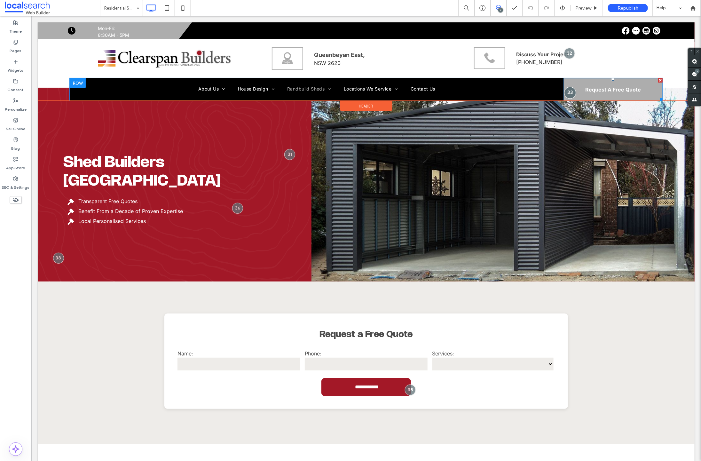
click at [564, 91] on div at bounding box center [570, 92] width 12 height 12
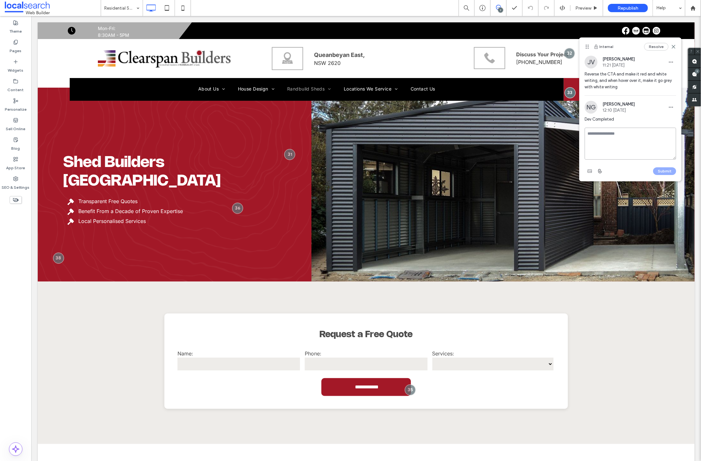
click at [599, 134] on textarea at bounding box center [629, 144] width 91 height 32
type textarea "**********"
click at [655, 171] on button "Submit" at bounding box center [664, 171] width 23 height 8
click at [674, 44] on icon at bounding box center [673, 46] width 5 height 5
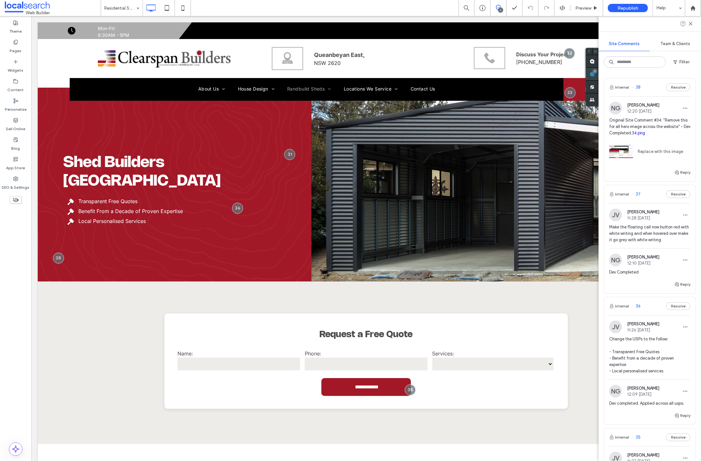
click at [598, 72] on div "7" at bounding box center [592, 74] width 13 height 13
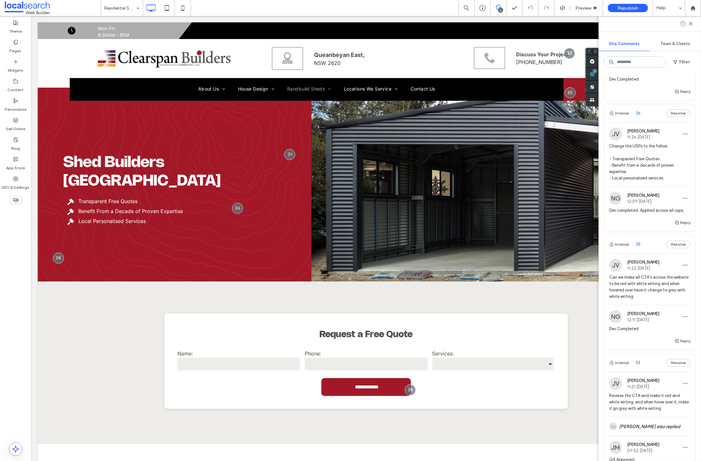
scroll to position [368, 0]
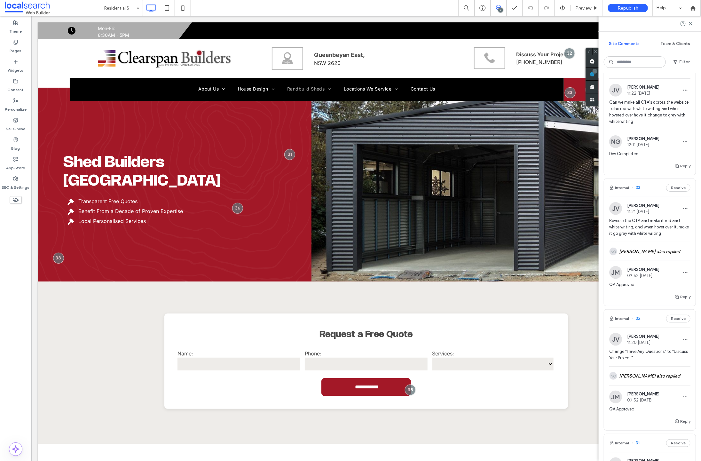
click at [71, 4] on span at bounding box center [53, 8] width 96 height 13
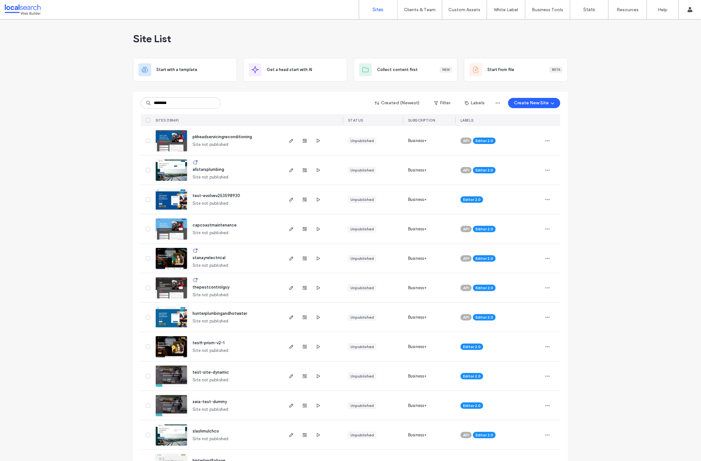
type input "********"
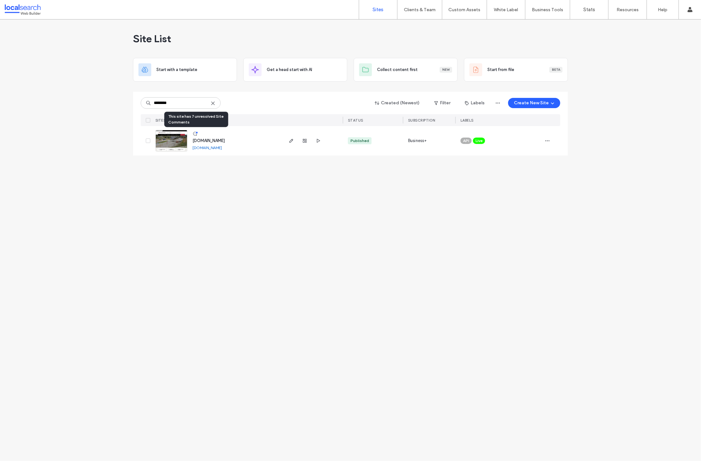
click at [196, 133] on icon at bounding box center [194, 133] width 5 height 5
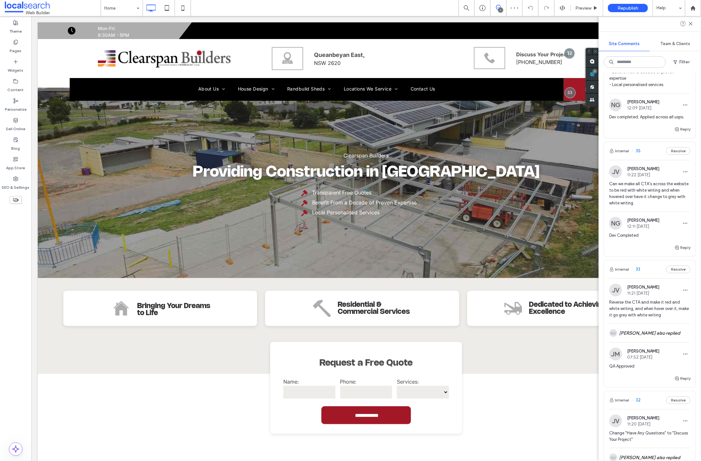
scroll to position [280, 0]
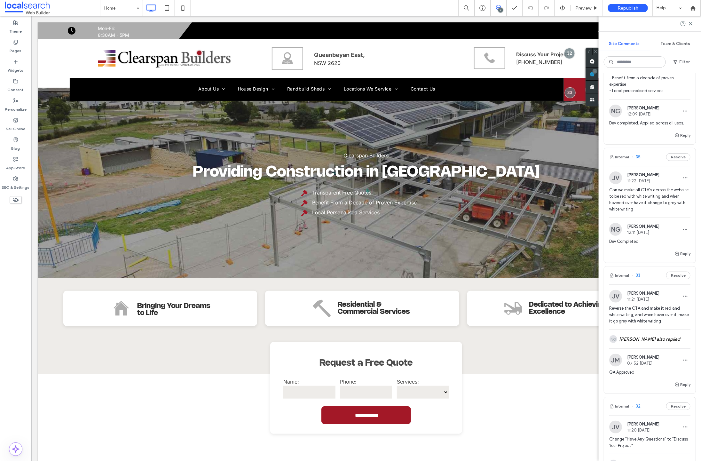
click at [639, 160] on span "35" at bounding box center [635, 157] width 9 height 6
click at [638, 164] on div at bounding box center [350, 230] width 701 height 461
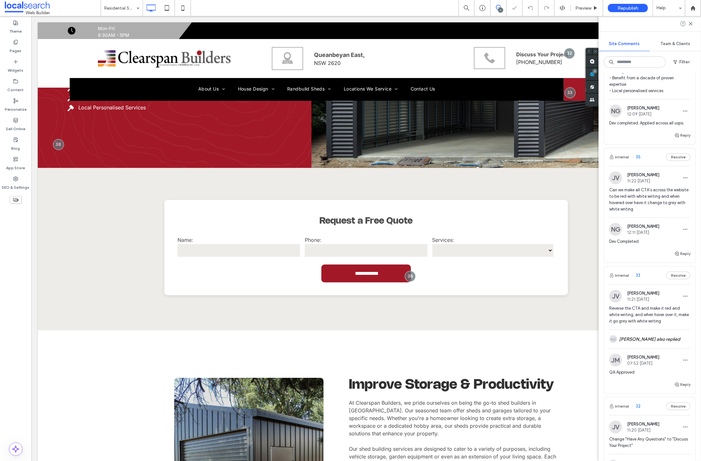
scroll to position [114, 0]
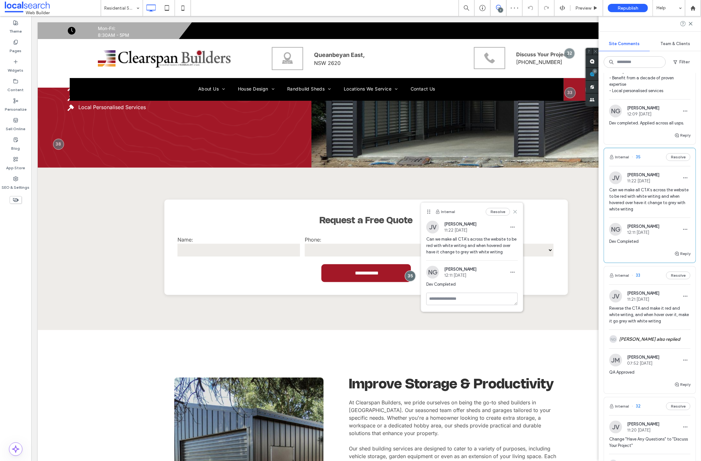
click at [515, 212] on use at bounding box center [514, 211] width 3 height 3
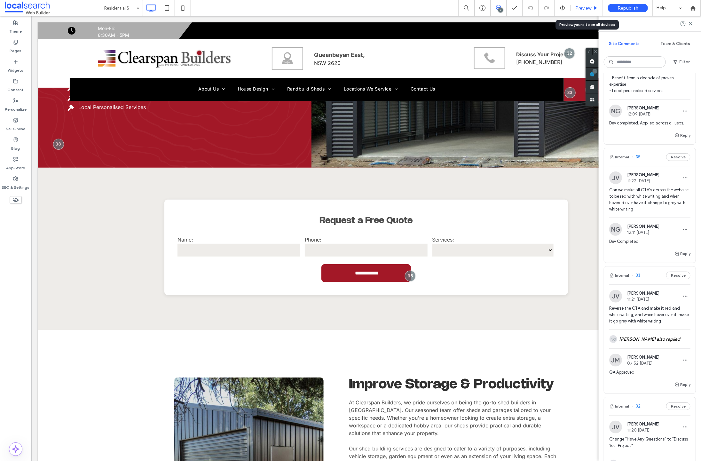
click at [585, 8] on span "Preview" at bounding box center [583, 7] width 16 height 5
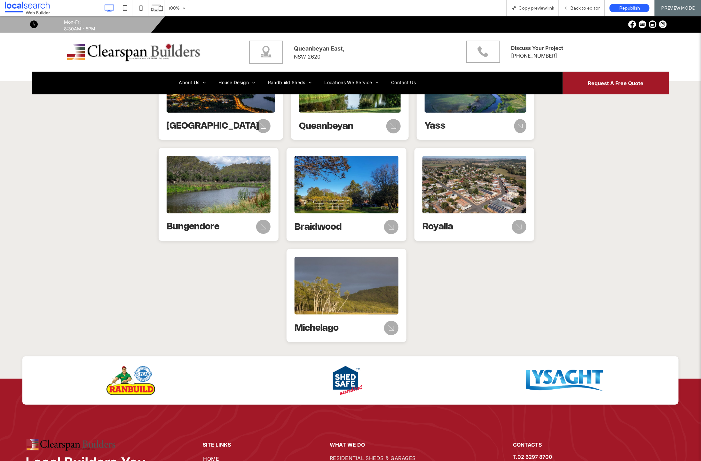
scroll to position [1339, 0]
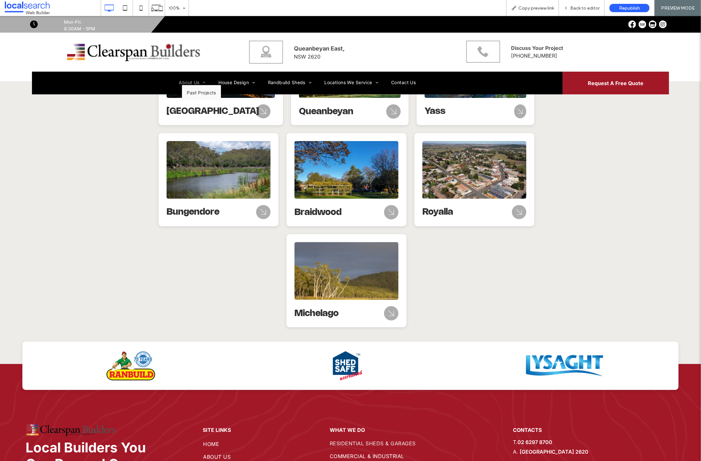
click at [190, 82] on span "About Us" at bounding box center [192, 81] width 27 height 5
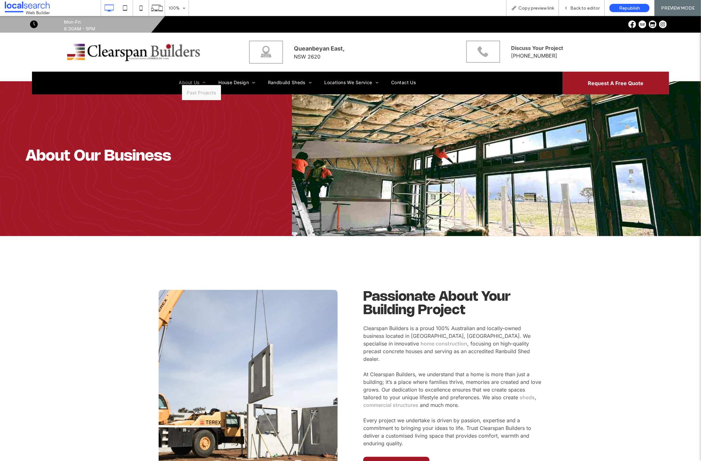
click at [192, 92] on span "Past Projects" at bounding box center [201, 92] width 29 height 5
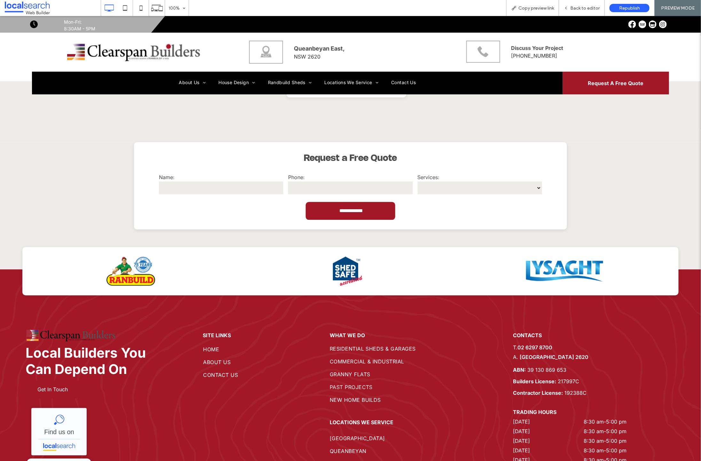
scroll to position [2163, 0]
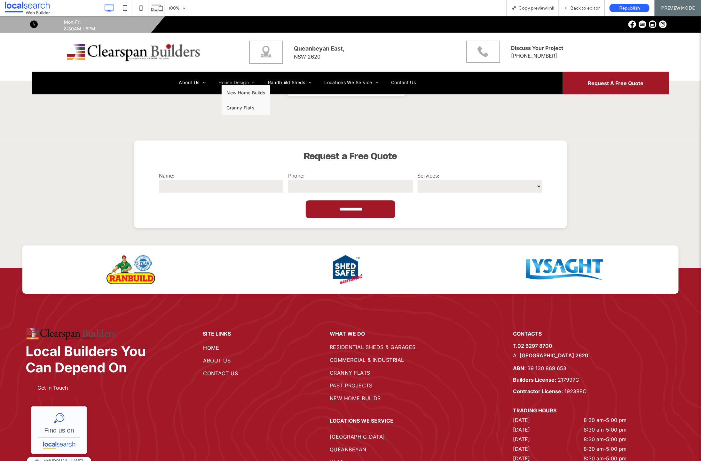
click at [231, 81] on span "House Design" at bounding box center [236, 81] width 36 height 5
click at [230, 81] on span "House Design" at bounding box center [236, 81] width 36 height 5
click at [233, 92] on span "New Home Builds" at bounding box center [245, 92] width 39 height 5
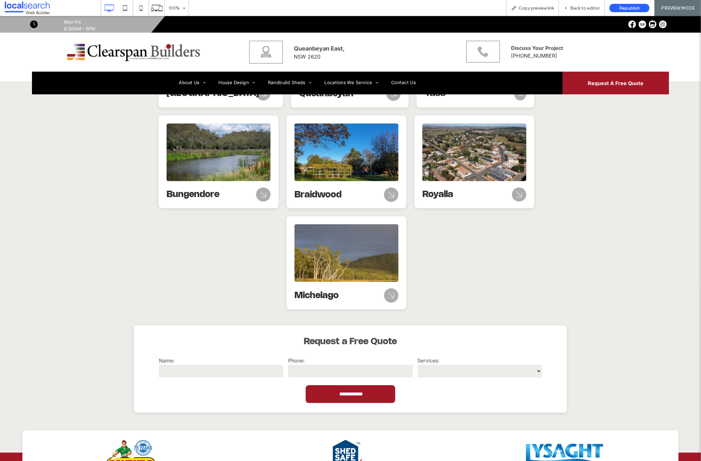
scroll to position [1366, 0]
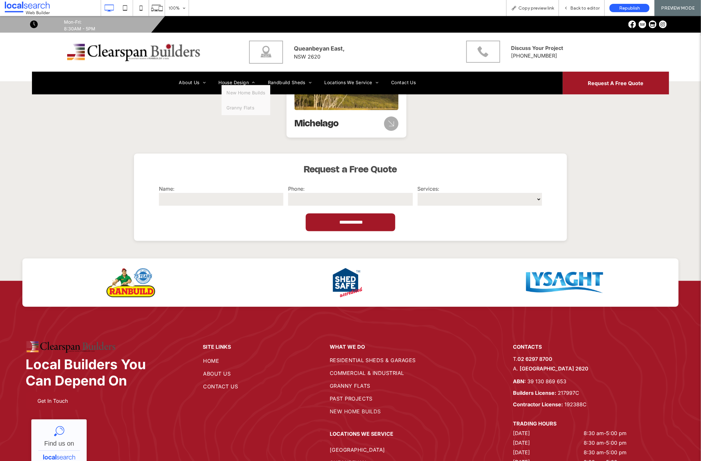
click at [241, 106] on span "Granny Flats" at bounding box center [240, 107] width 28 height 5
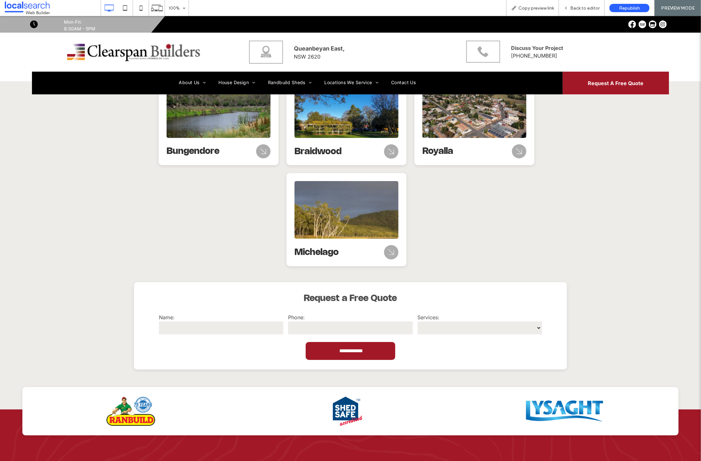
scroll to position [1316, 0]
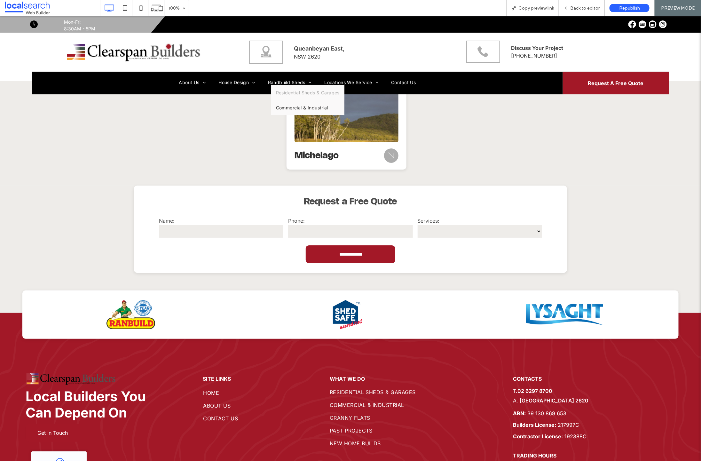
click at [285, 90] on span "Residential Sheds & Garages" at bounding box center [308, 92] width 64 height 5
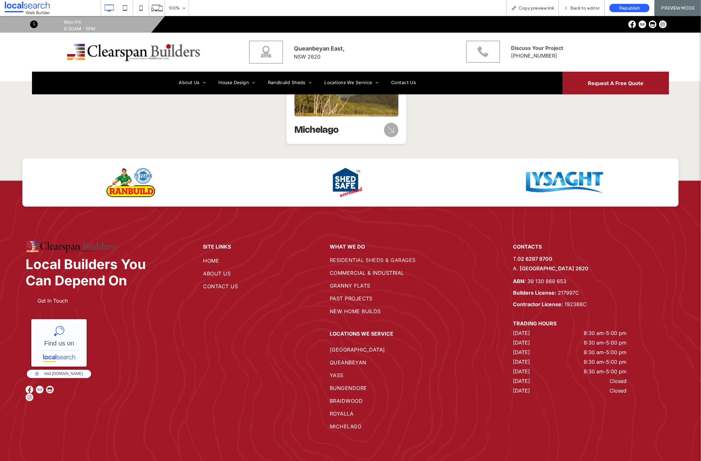
scroll to position [1526, 0]
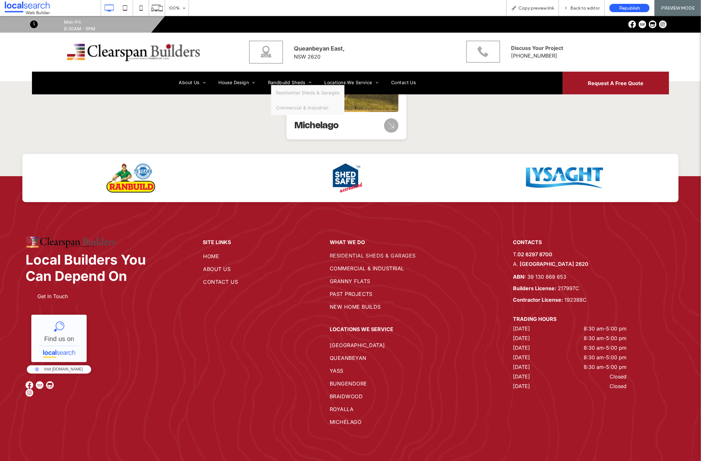
click at [282, 107] on span "Commercial & Industrial" at bounding box center [302, 107] width 52 height 5
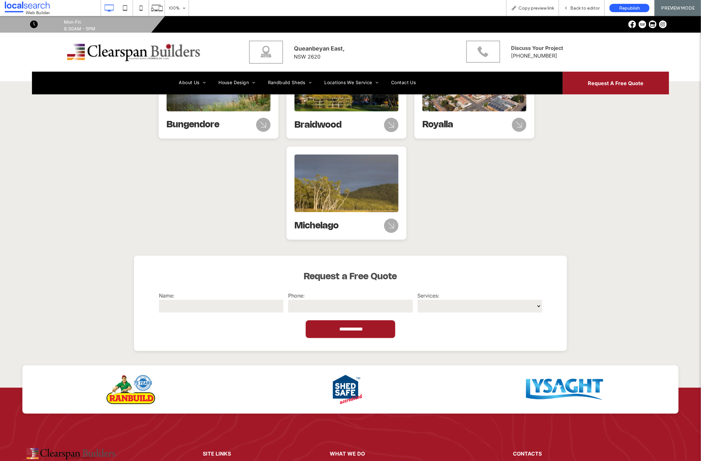
scroll to position [1374, 0]
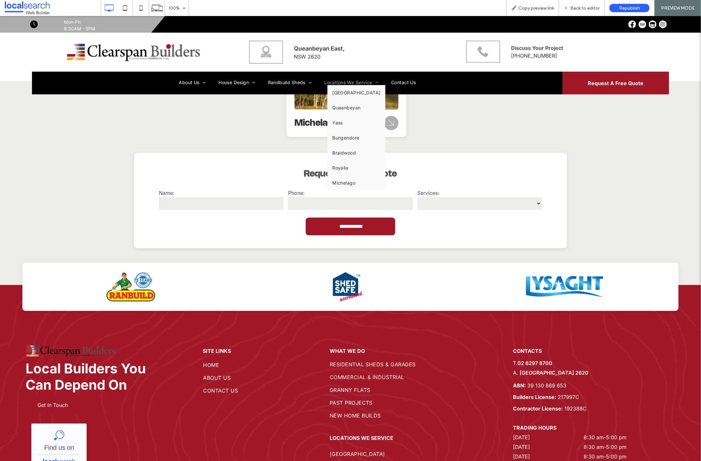
click at [332, 82] on span "Locations We Service" at bounding box center [351, 81] width 54 height 5
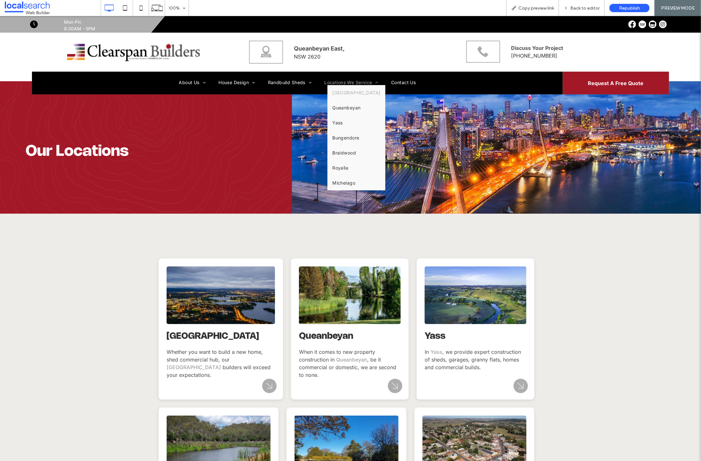
click at [336, 93] on span "Canberra" at bounding box center [356, 92] width 48 height 5
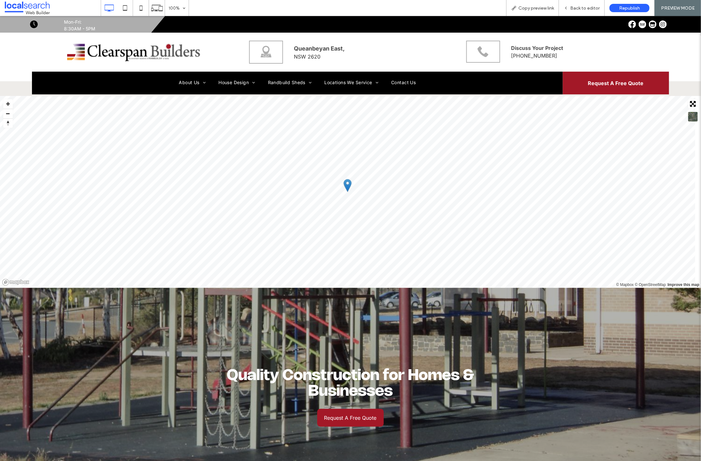
scroll to position [1699, 0]
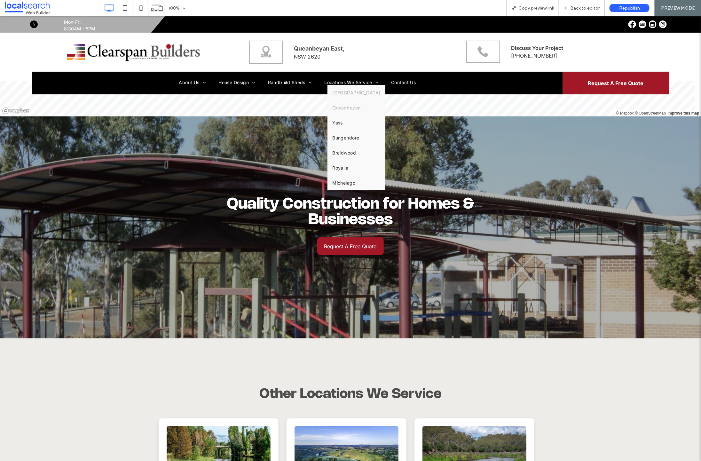
click at [334, 105] on span "Queanbeyan" at bounding box center [346, 107] width 28 height 5
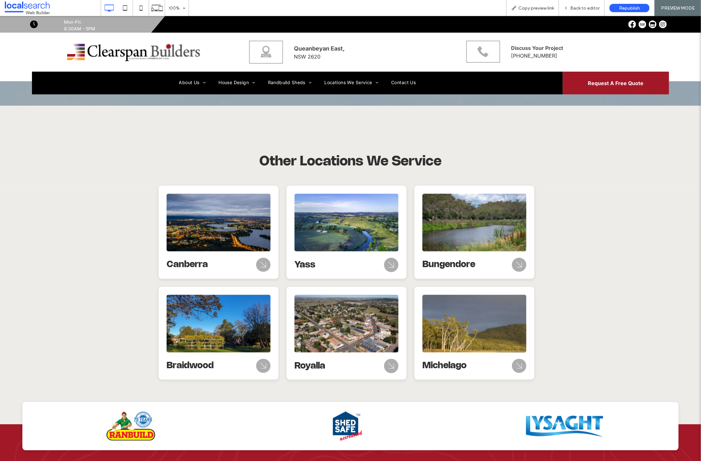
scroll to position [2026, 0]
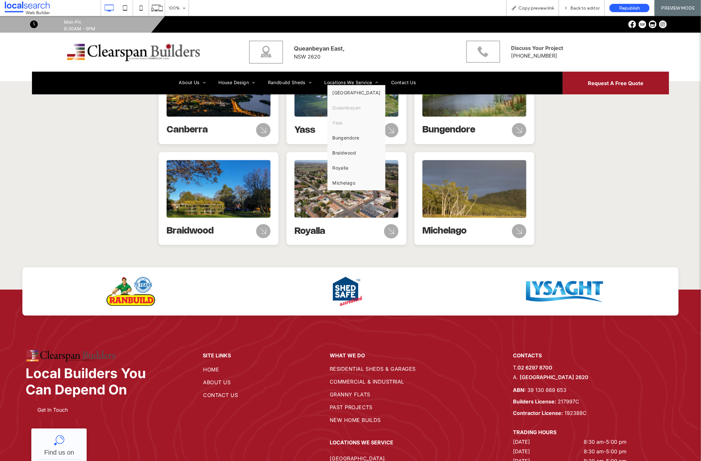
click at [335, 120] on span "Yass" at bounding box center [337, 122] width 11 height 5
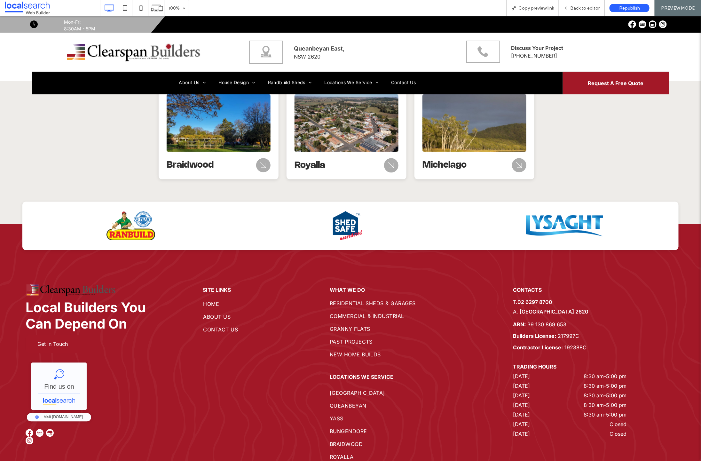
scroll to position [2143, 0]
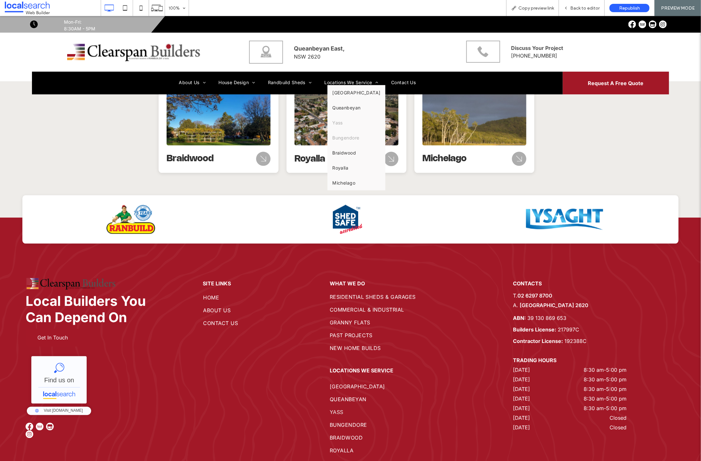
click at [339, 137] on span "Bungendore" at bounding box center [345, 137] width 27 height 5
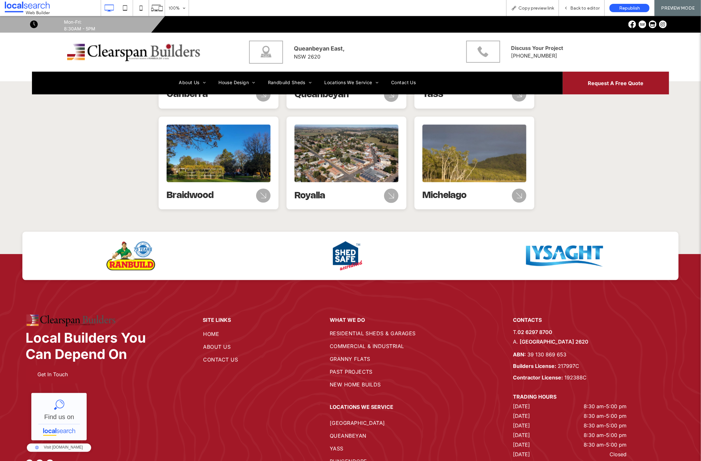
scroll to position [2127, 0]
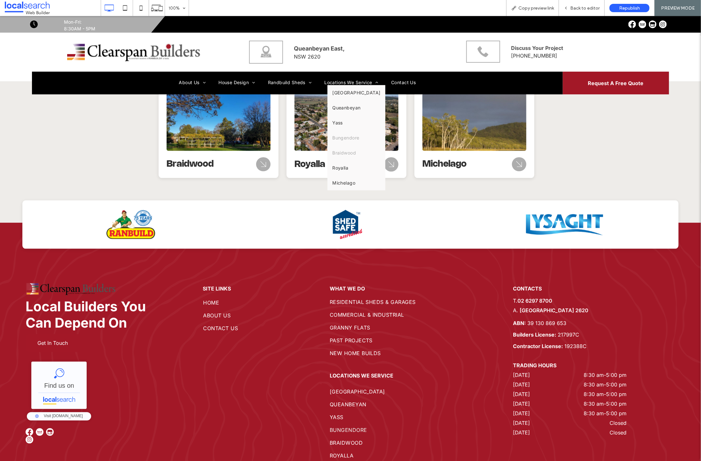
click at [342, 153] on span "Braidwood" at bounding box center [344, 152] width 24 height 5
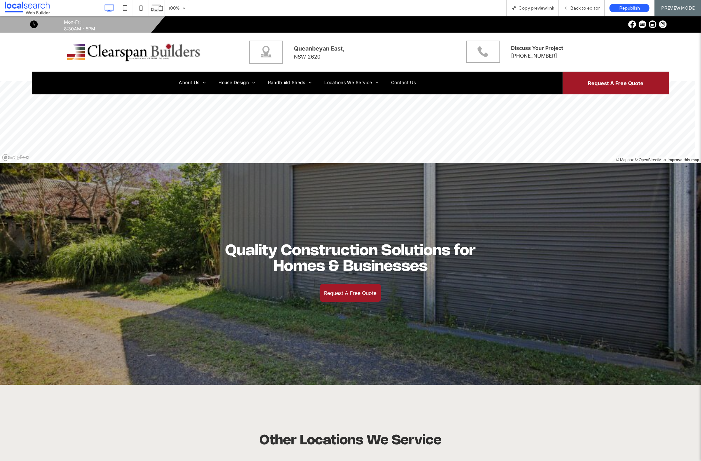
scroll to position [1703, 0]
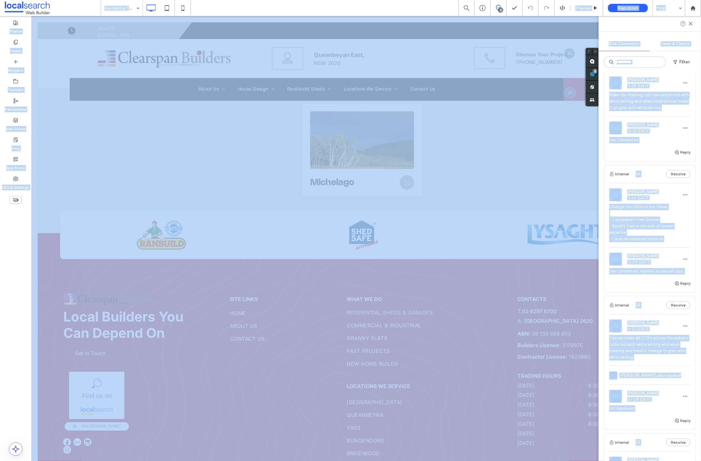
scroll to position [133, 0]
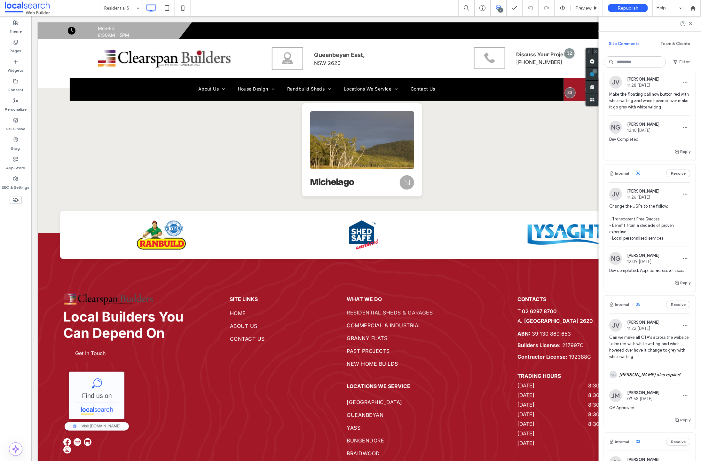
click at [638, 174] on span "36" at bounding box center [635, 173] width 9 height 6
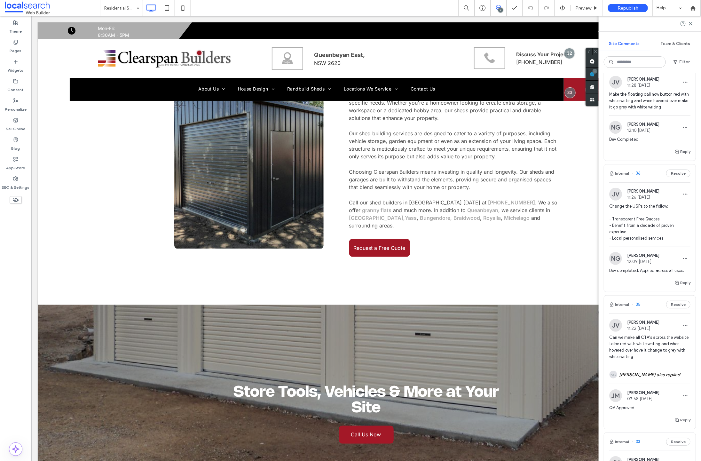
scroll to position [0, 0]
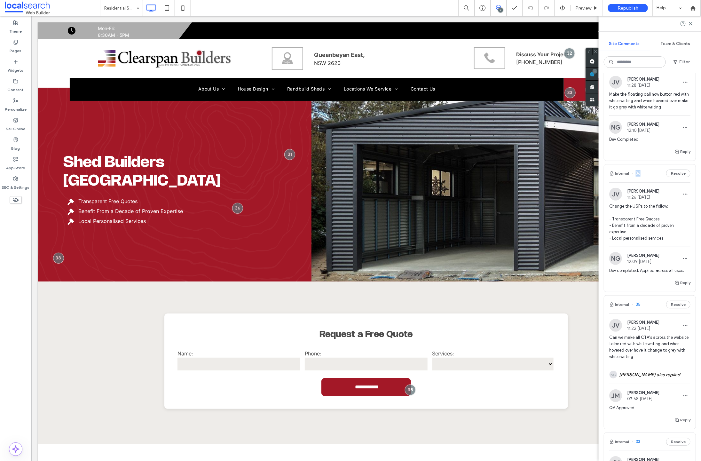
click at [637, 174] on span "36" at bounding box center [635, 173] width 9 height 6
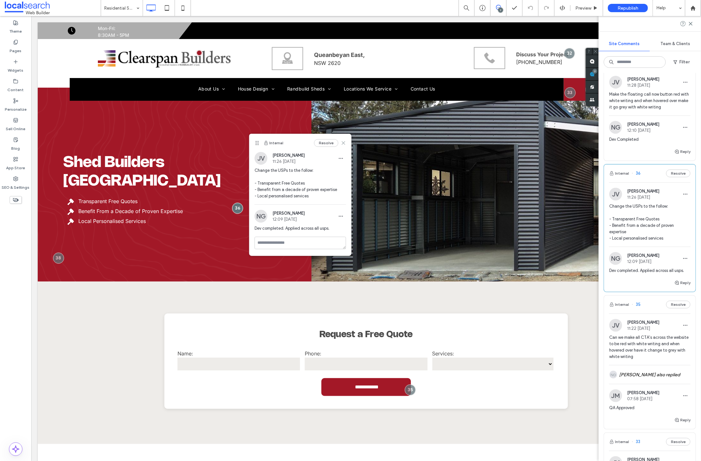
click at [341, 140] on icon at bounding box center [343, 142] width 5 height 5
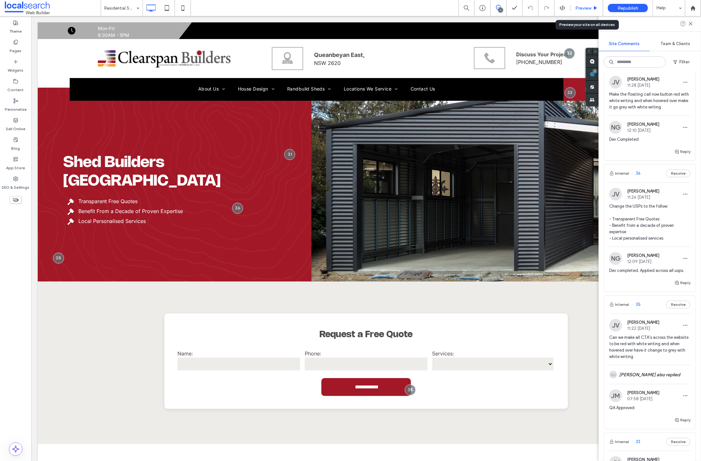
click at [580, 6] on span "Preview" at bounding box center [583, 7] width 16 height 5
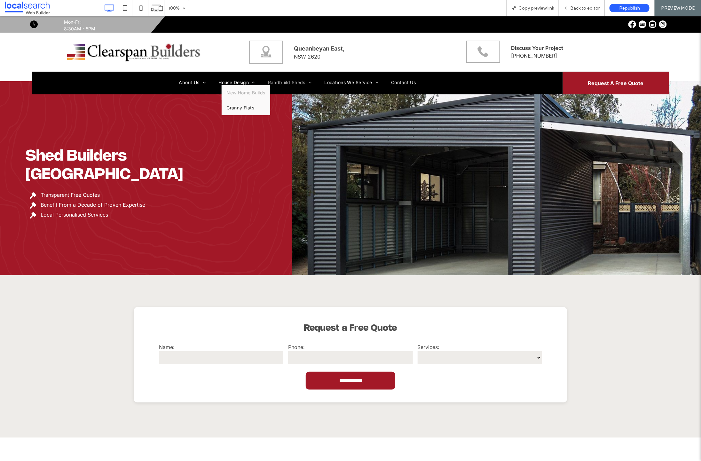
click at [226, 91] on span "New Home Builds" at bounding box center [245, 92] width 39 height 5
click at [591, 8] on span "Back to editor" at bounding box center [584, 7] width 29 height 5
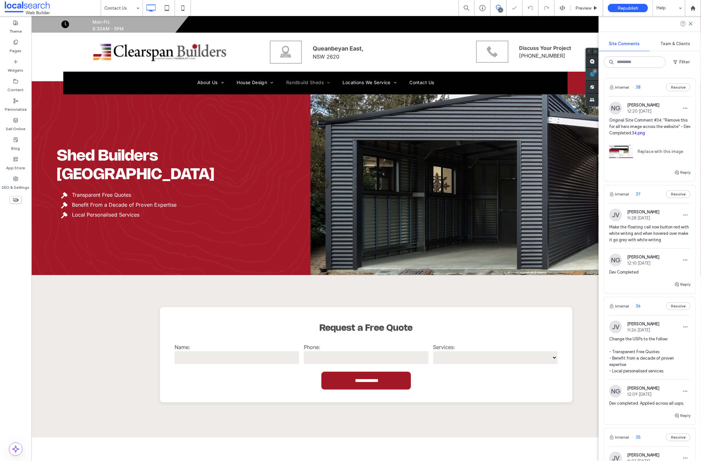
click at [597, 72] on div "7" at bounding box center [594, 71] width 5 height 5
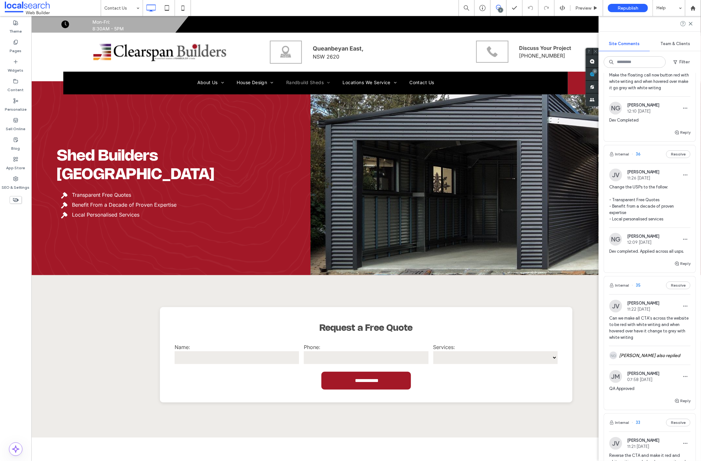
scroll to position [151, 0]
click at [674, 267] on icon "button" at bounding box center [676, 264] width 5 height 5
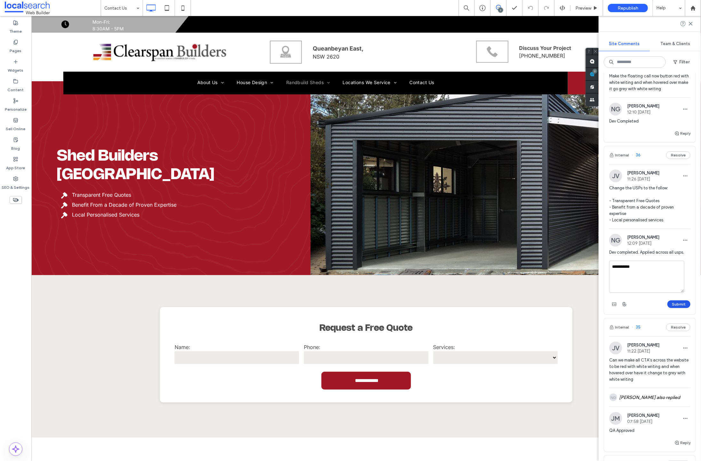
type textarea "**********"
click at [675, 308] on button "Submit" at bounding box center [678, 304] width 23 height 8
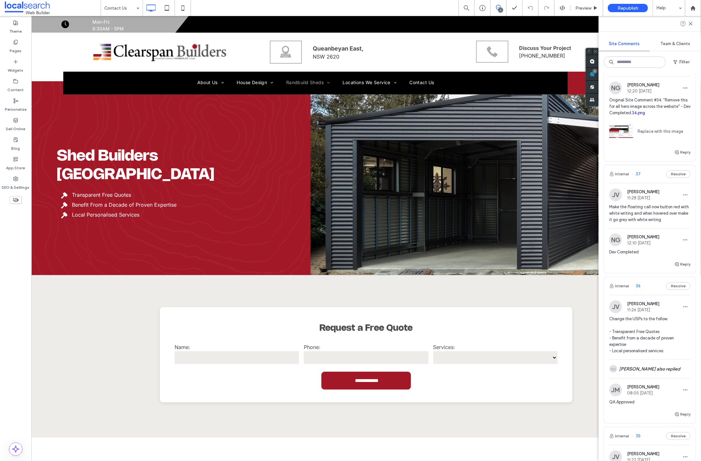
scroll to position [20, 0]
click at [638, 174] on span "37" at bounding box center [635, 174] width 9 height 6
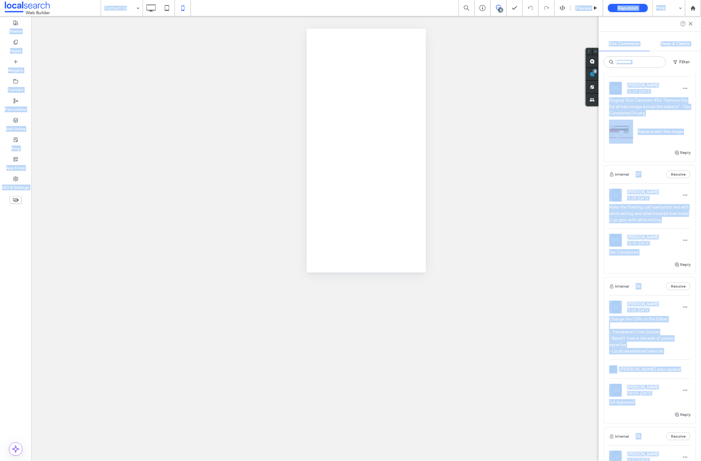
click at [638, 174] on div at bounding box center [350, 230] width 701 height 461
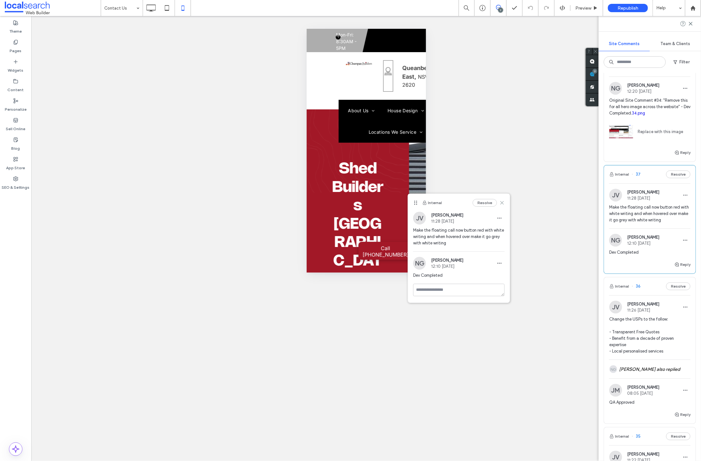
click at [502, 202] on use at bounding box center [501, 202] width 3 height 3
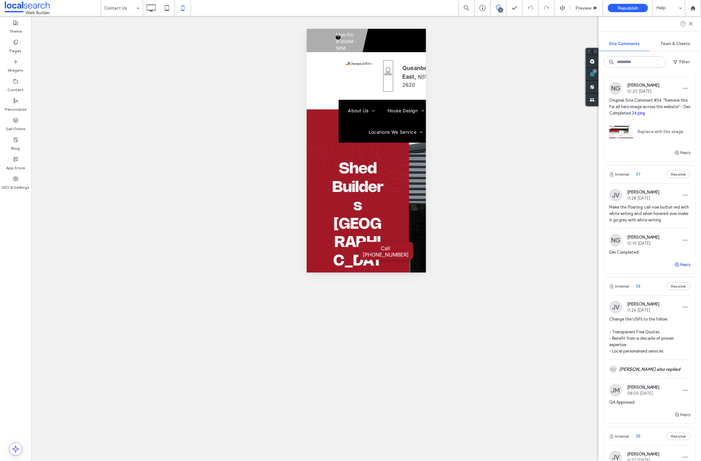
click at [675, 265] on use "button" at bounding box center [677, 264] width 4 height 4
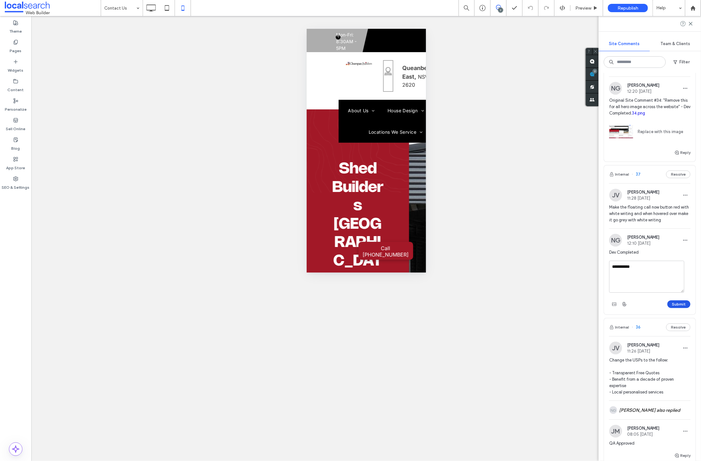
type textarea "**********"
click at [672, 302] on button "Submit" at bounding box center [678, 304] width 23 height 8
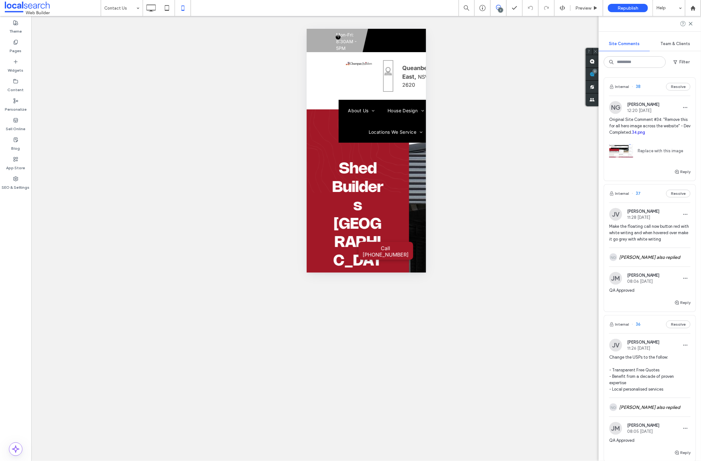
scroll to position [0, 0]
click at [637, 88] on span "38" at bounding box center [635, 87] width 9 height 6
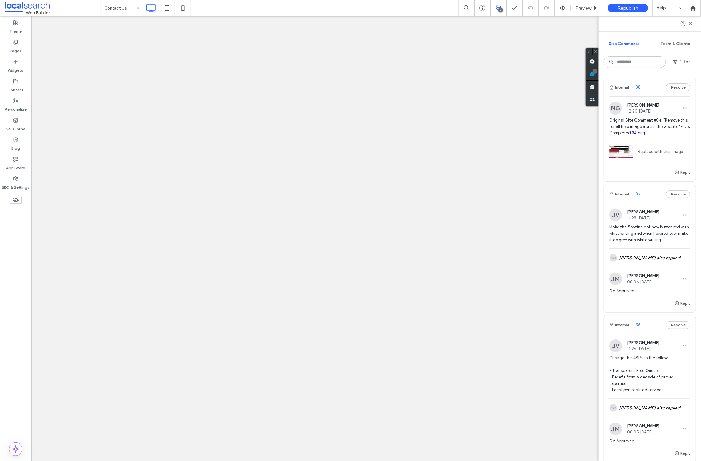
click at [638, 88] on div at bounding box center [350, 230] width 701 height 461
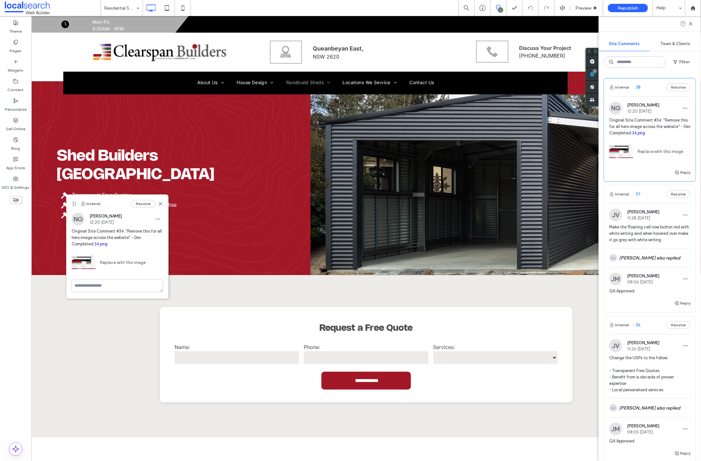
click at [645, 133] on link "34.png" at bounding box center [638, 132] width 13 height 5
click at [584, 7] on span "Preview" at bounding box center [583, 7] width 16 height 5
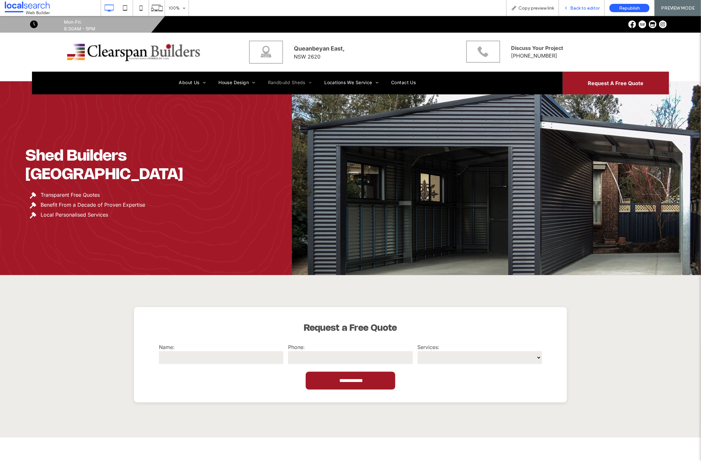
click at [585, 8] on span "Back to editor" at bounding box center [584, 7] width 29 height 5
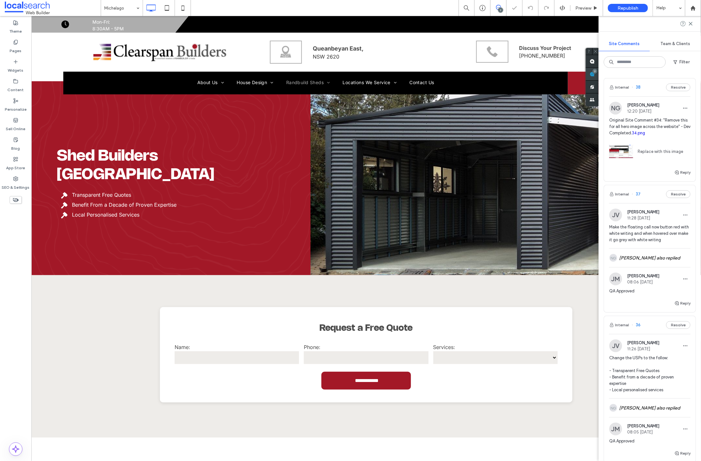
click at [595, 73] on use at bounding box center [591, 74] width 5 height 5
click at [674, 172] on icon "button" at bounding box center [676, 172] width 5 height 5
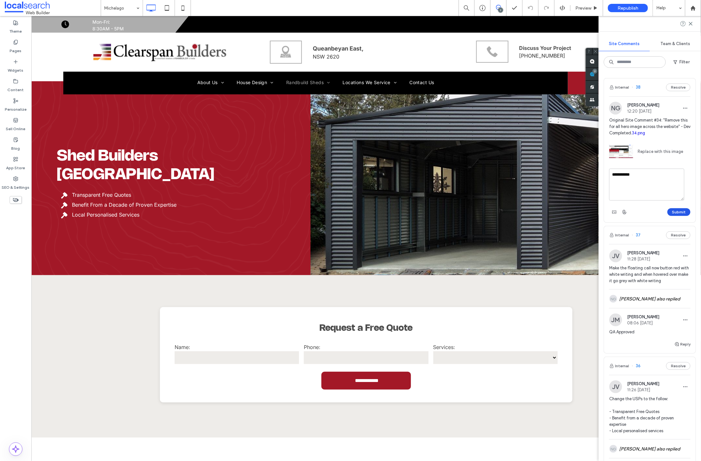
type textarea "**********"
click at [674, 209] on button "Submit" at bounding box center [678, 212] width 23 height 8
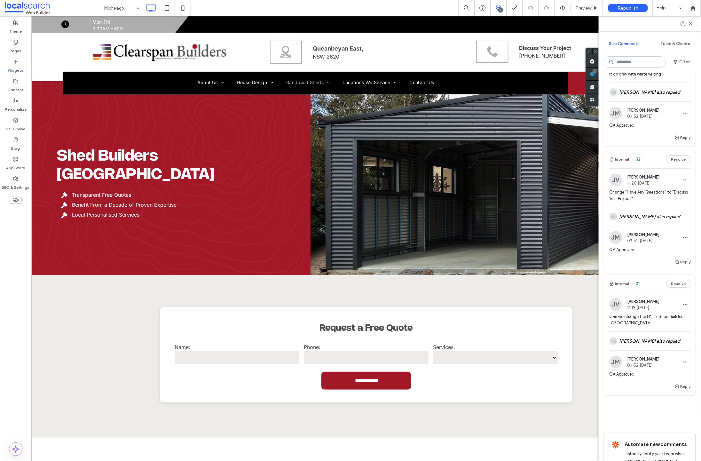
scroll to position [661, 0]
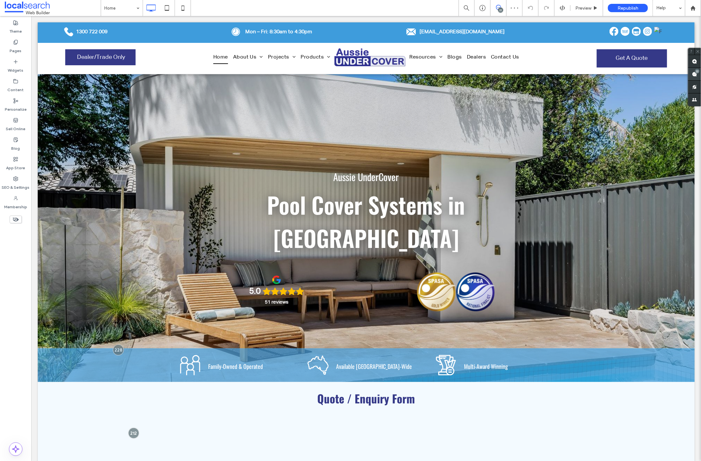
click at [695, 73] on div "22" at bounding box center [694, 74] width 13 height 13
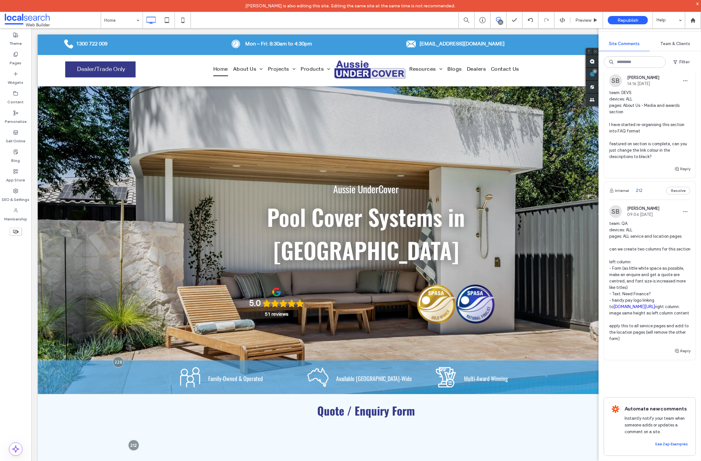
scroll to position [2530, 0]
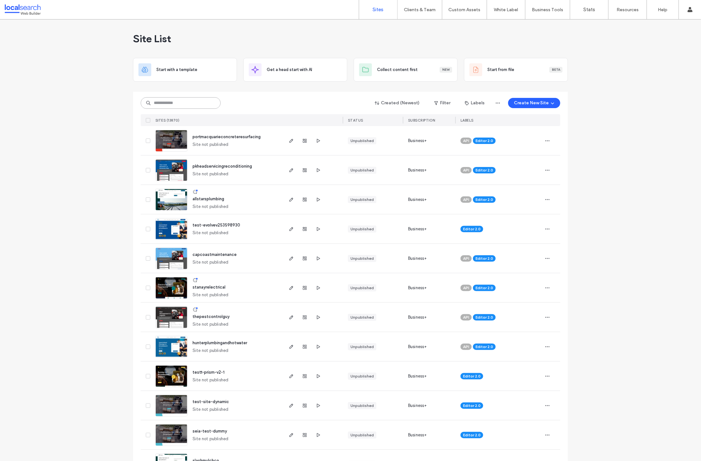
click at [161, 103] on input at bounding box center [181, 103] width 80 height 12
paste input "********"
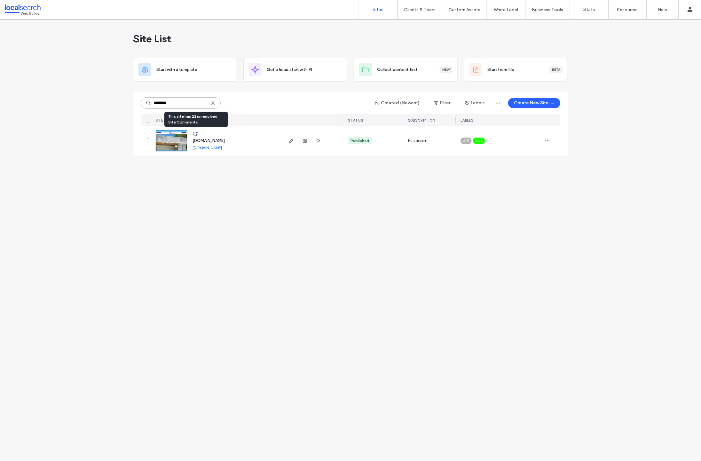
type input "********"
click at [196, 133] on icon at bounding box center [194, 133] width 5 height 5
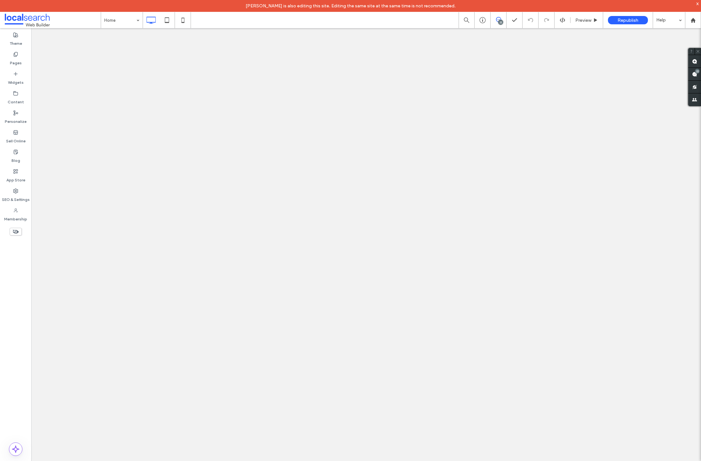
click at [15, 40] on label "Theme" at bounding box center [16, 41] width 12 height 9
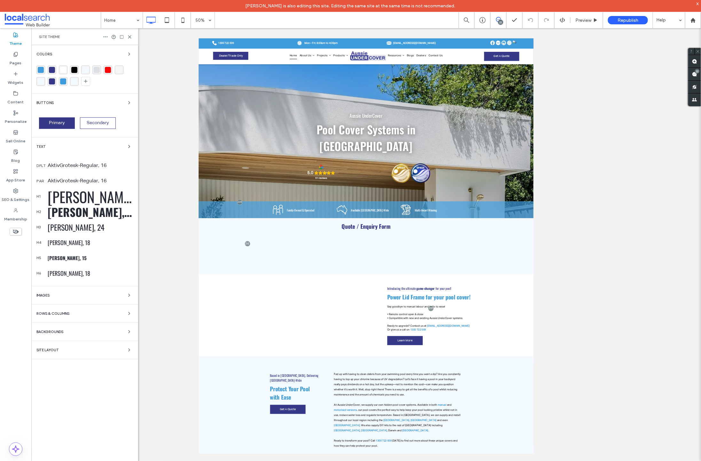
click at [40, 69] on div "rgba(62, 156, 220, 1)" at bounding box center [41, 70] width 6 height 6
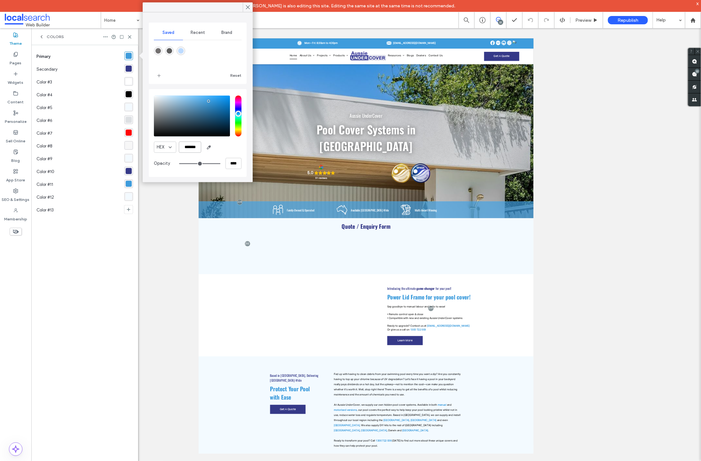
click at [185, 146] on input "*******" at bounding box center [190, 147] width 22 height 11
click at [129, 68] on div "rgba(53, 57, 136, 1)" at bounding box center [129, 69] width 6 height 6
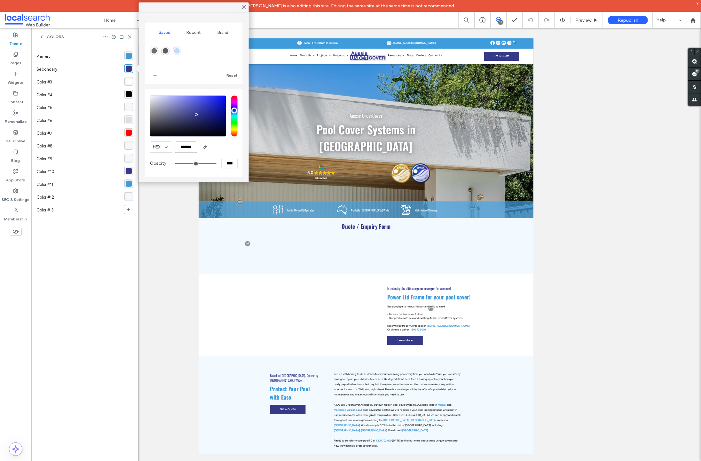
click at [193, 149] on input "*******" at bounding box center [186, 147] width 22 height 11
click at [189, 148] on input "*******" at bounding box center [186, 147] width 22 height 11
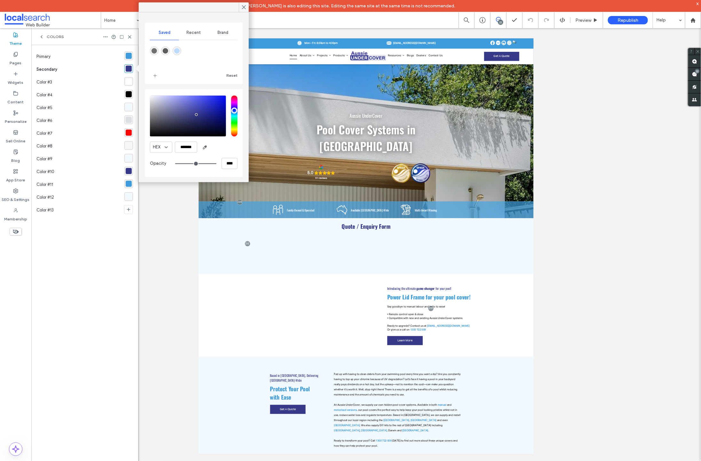
click at [698, 4] on div "x" at bounding box center [697, 3] width 3 height 5
